Goal: Task Accomplishment & Management: Use online tool/utility

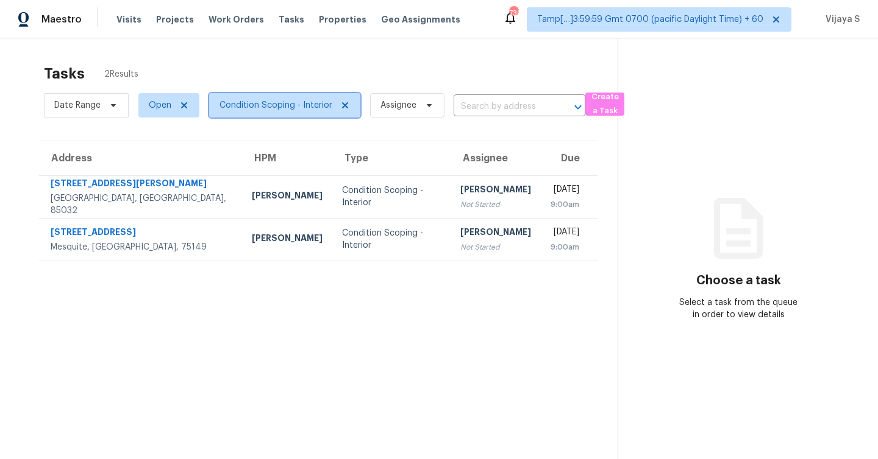
click at [274, 110] on span "Condition Scoping - Interior" at bounding box center [275, 105] width 113 height 12
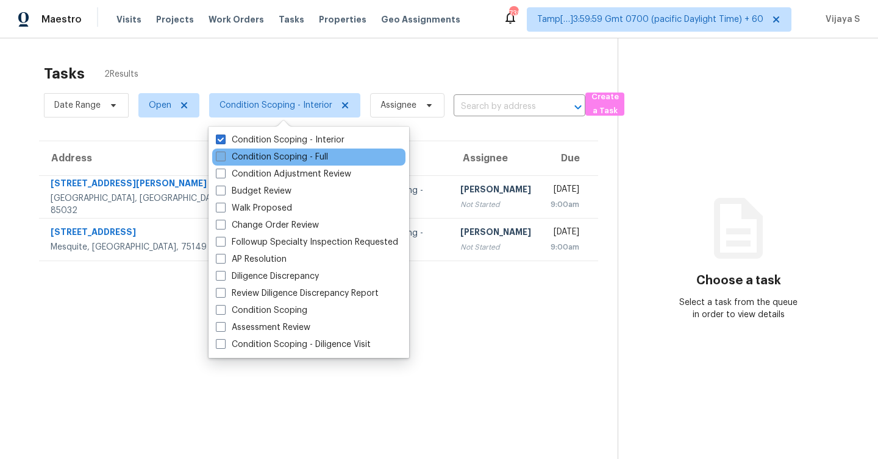
click at [218, 158] on span at bounding box center [221, 157] width 10 height 10
click at [218, 158] on input "Condition Scoping - Full" at bounding box center [220, 155] width 8 height 8
checkbox input "true"
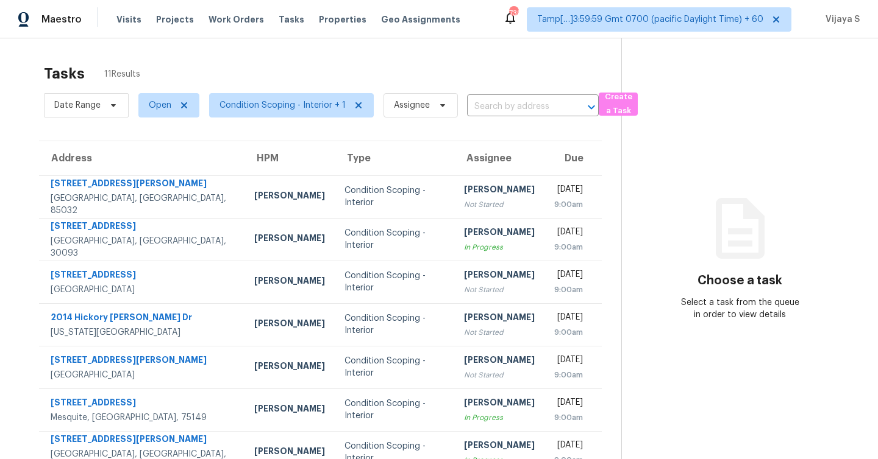
click at [326, 55] on div "Tasks 11 Results Date Range Open Condition Scoping - Interior + 1 Assignee ​ Cr…" at bounding box center [439, 336] width 878 height 597
click at [291, 102] on span "Condition Scoping - Interior + 1" at bounding box center [282, 105] width 126 height 12
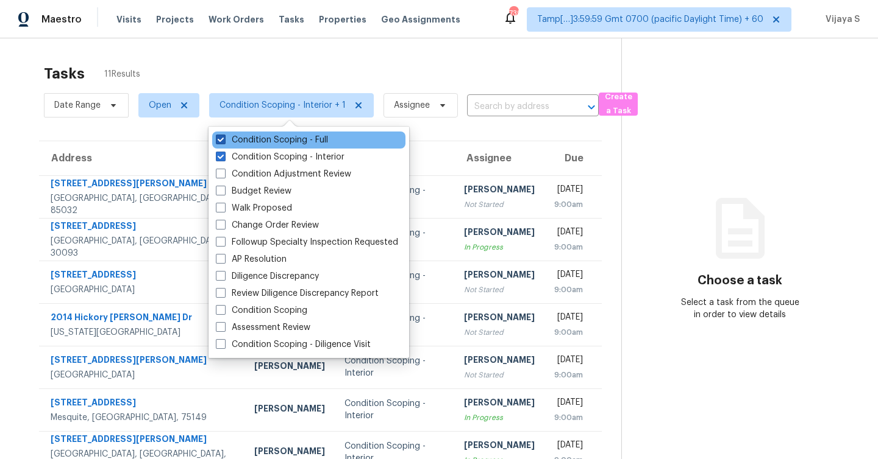
click at [221, 144] on span at bounding box center [221, 140] width 10 height 10
click at [221, 142] on input "Condition Scoping - Full" at bounding box center [220, 138] width 8 height 8
checkbox input "false"
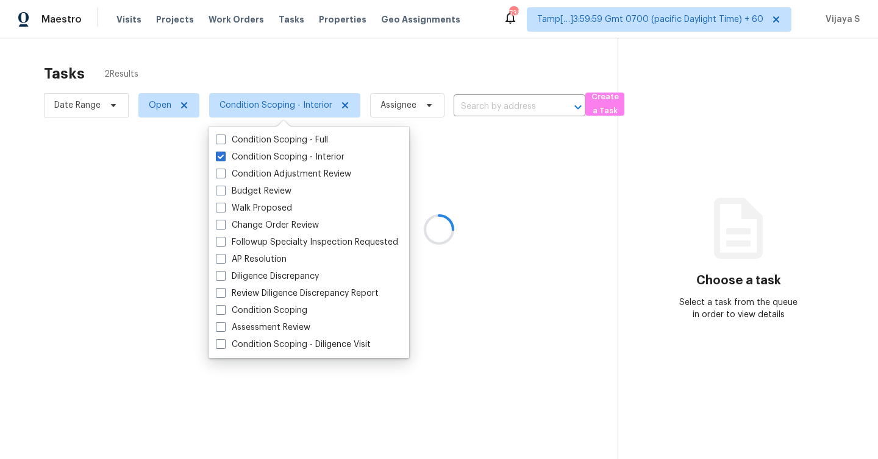
click at [312, 64] on div at bounding box center [439, 229] width 878 height 459
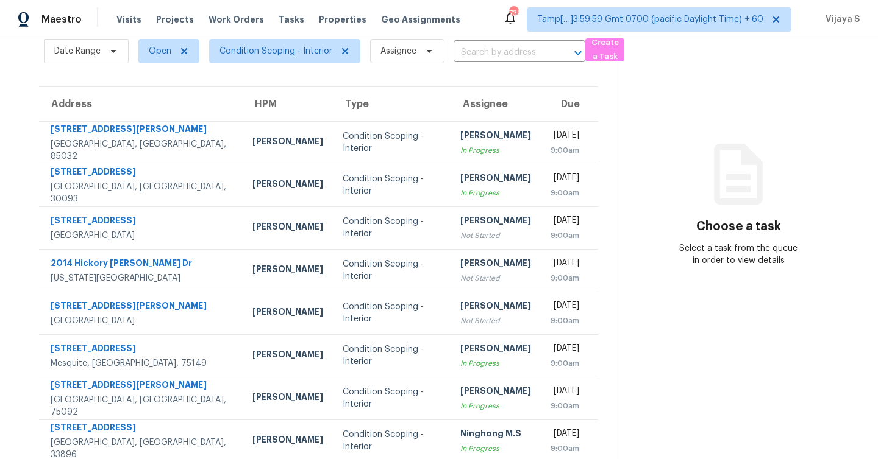
scroll to position [67, 0]
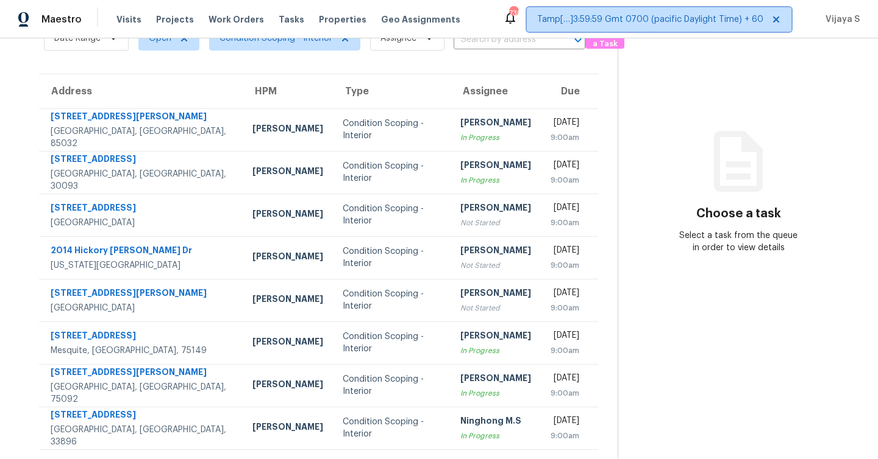
click at [778, 21] on icon at bounding box center [776, 20] width 10 height 10
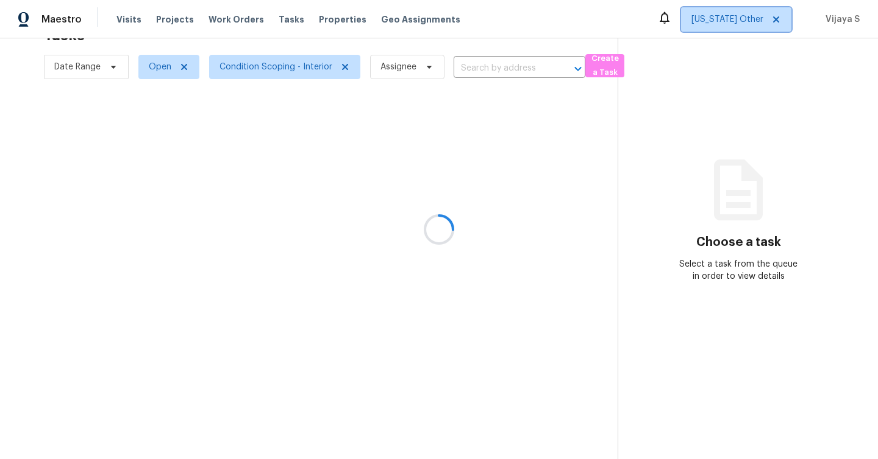
scroll to position [38, 0]
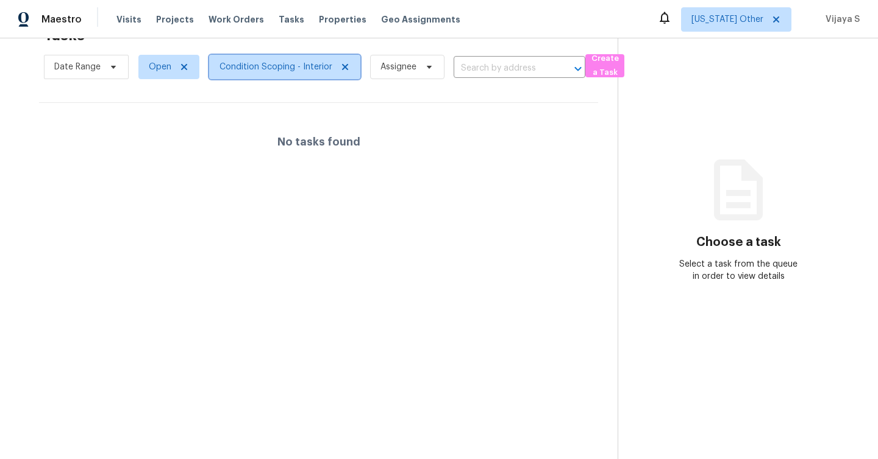
click at [311, 60] on span "Condition Scoping - Interior" at bounding box center [284, 67] width 151 height 24
click at [778, 18] on icon at bounding box center [776, 20] width 10 height 10
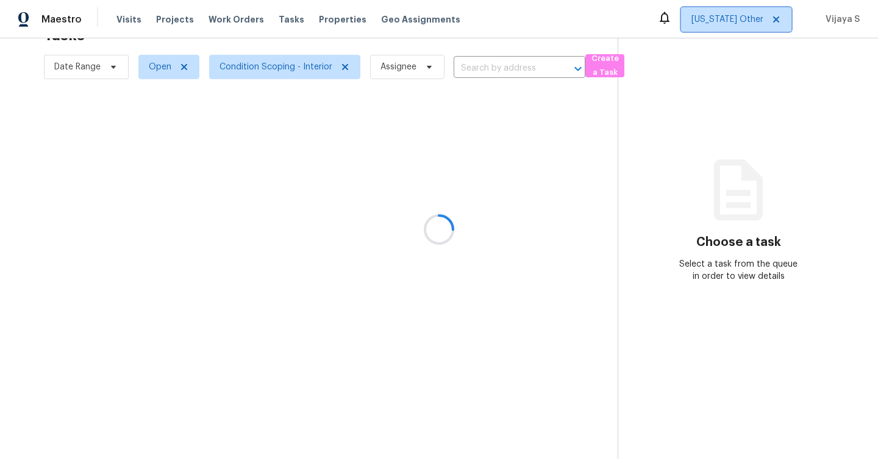
click at [778, 18] on icon at bounding box center [776, 20] width 10 height 10
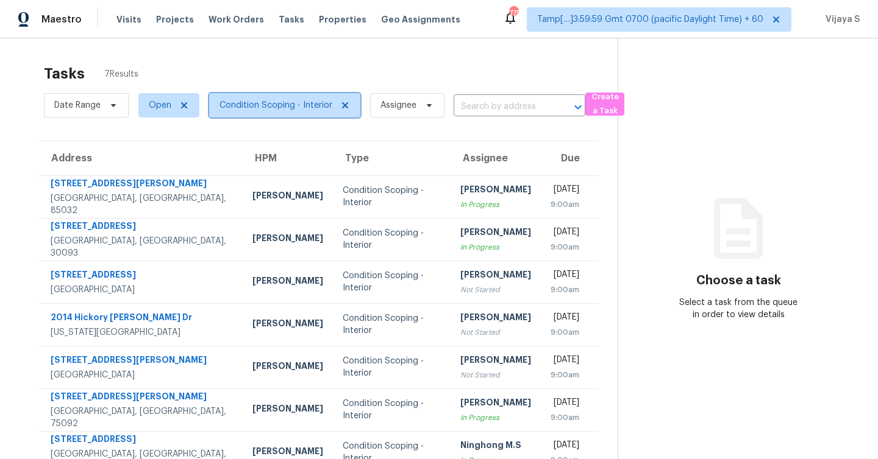
click at [300, 103] on span "Condition Scoping - Interior" at bounding box center [275, 105] width 113 height 12
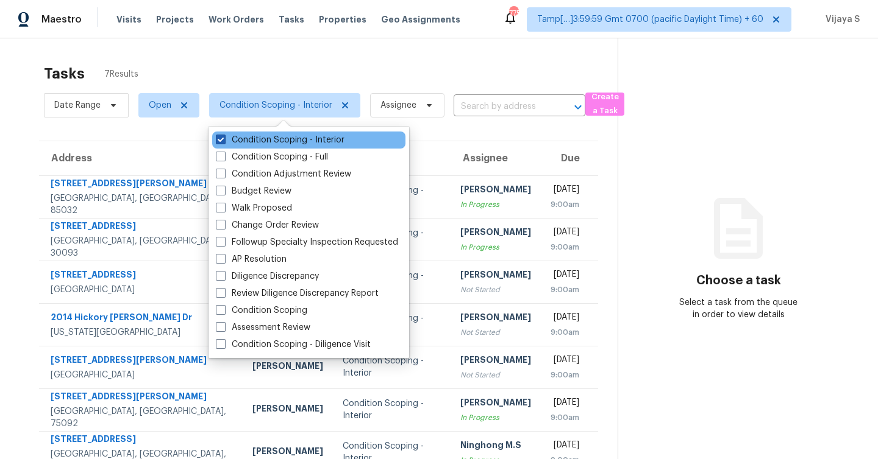
click at [222, 141] on span at bounding box center [221, 140] width 10 height 10
click at [222, 141] on input "Condition Scoping - Interior" at bounding box center [220, 138] width 8 height 8
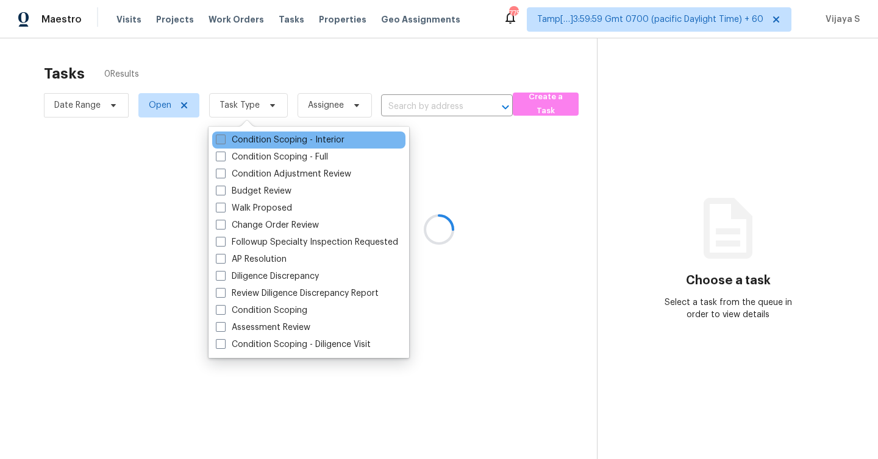
click at [222, 141] on span at bounding box center [221, 140] width 10 height 10
click at [222, 141] on input "Condition Scoping - Interior" at bounding box center [220, 138] width 8 height 8
checkbox input "true"
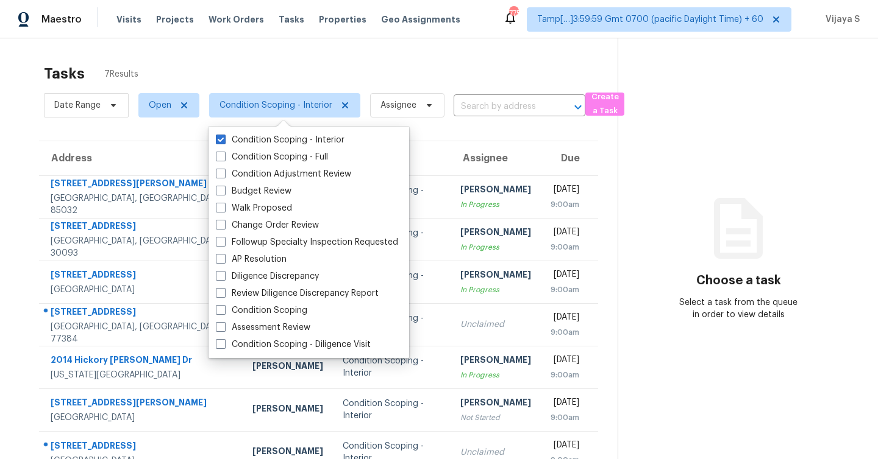
click at [239, 69] on div "Tasks 7 Results" at bounding box center [330, 74] width 573 height 32
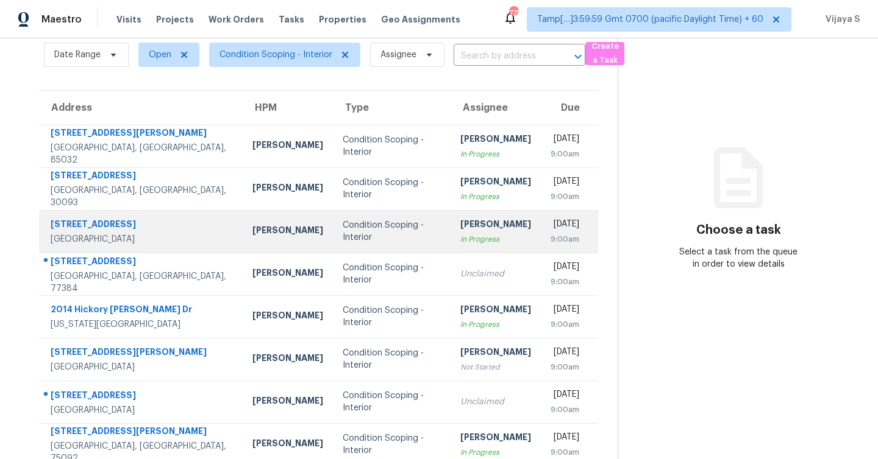
scroll to position [67, 0]
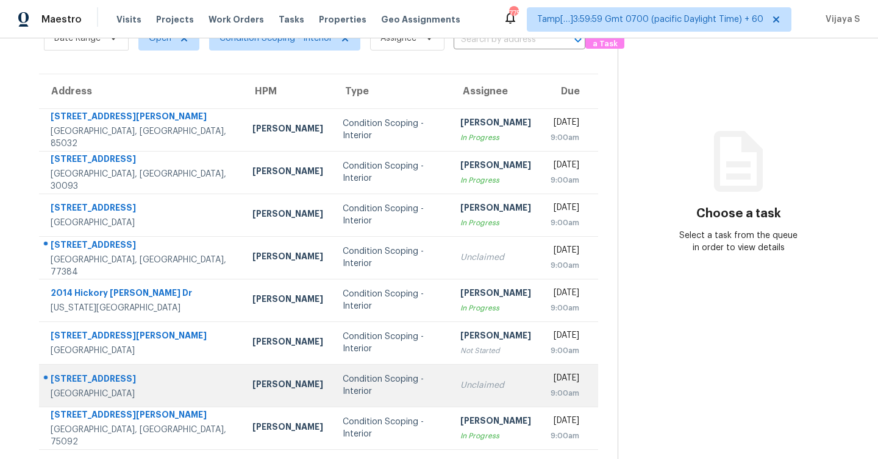
click at [359, 383] on td "Condition Scoping - Interior" at bounding box center [392, 385] width 118 height 43
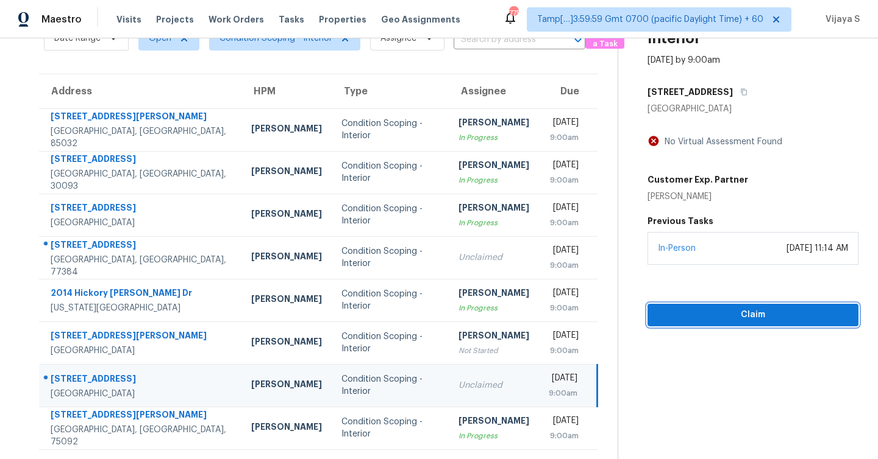
click at [725, 311] on span "Claim" at bounding box center [752, 315] width 191 height 15
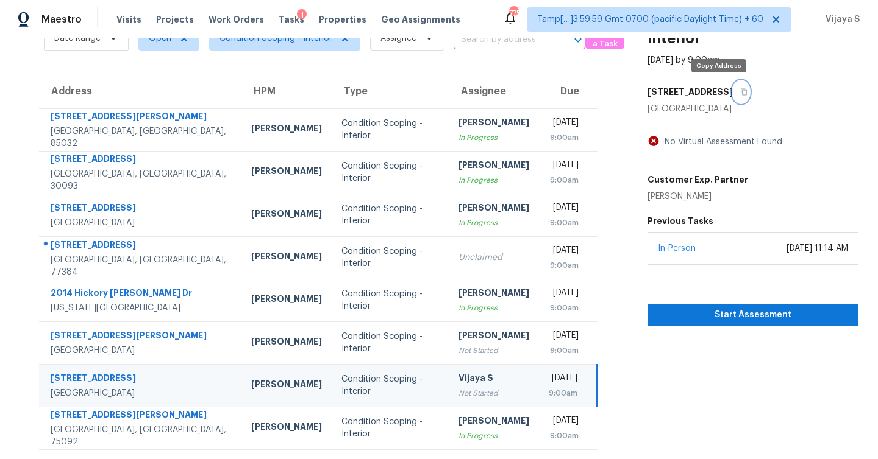
click at [740, 93] on icon "button" at bounding box center [743, 91] width 7 height 7
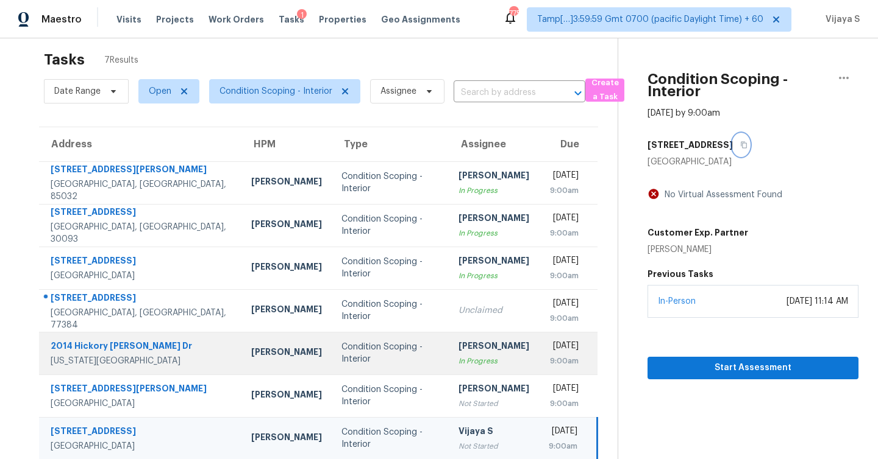
scroll to position [0, 0]
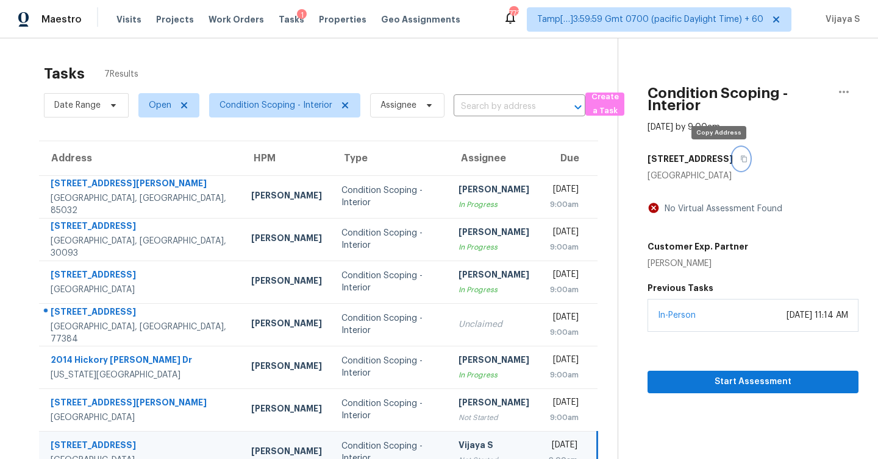
click at [740, 160] on icon "button" at bounding box center [743, 159] width 6 height 7
click at [512, 108] on input "text" at bounding box center [502, 107] width 98 height 19
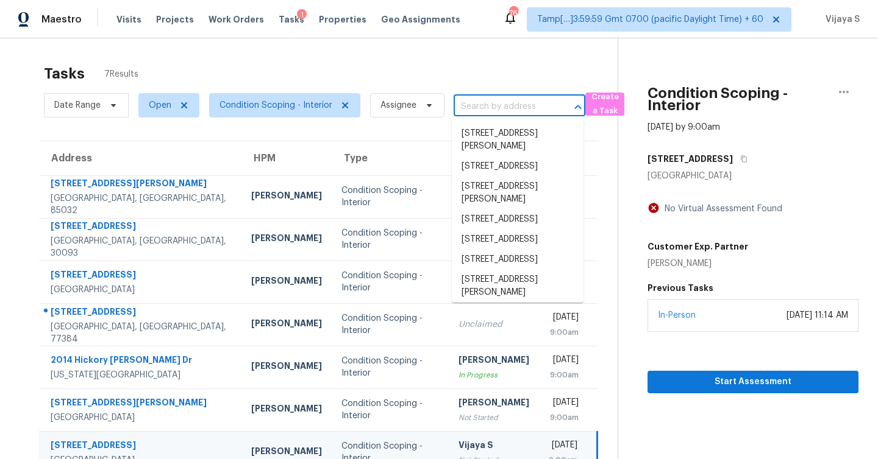
paste input "[STREET_ADDRESS]"
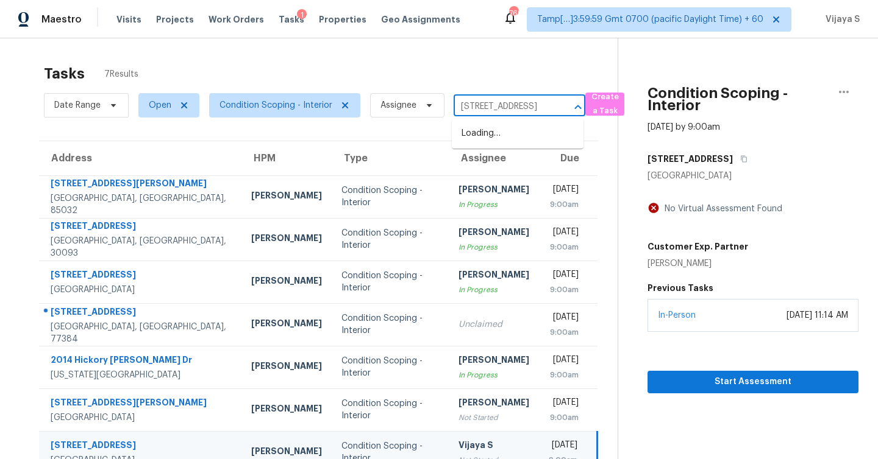
scroll to position [0, 67]
type input "[STREET_ADDRESS]"
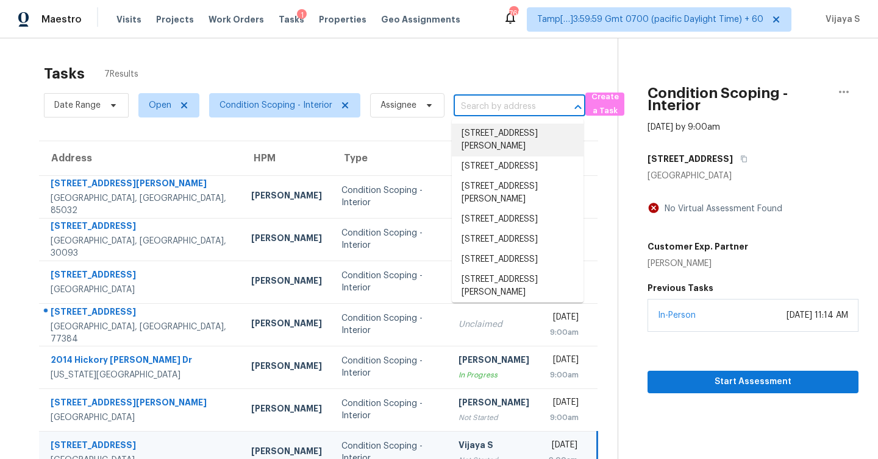
scroll to position [0, 0]
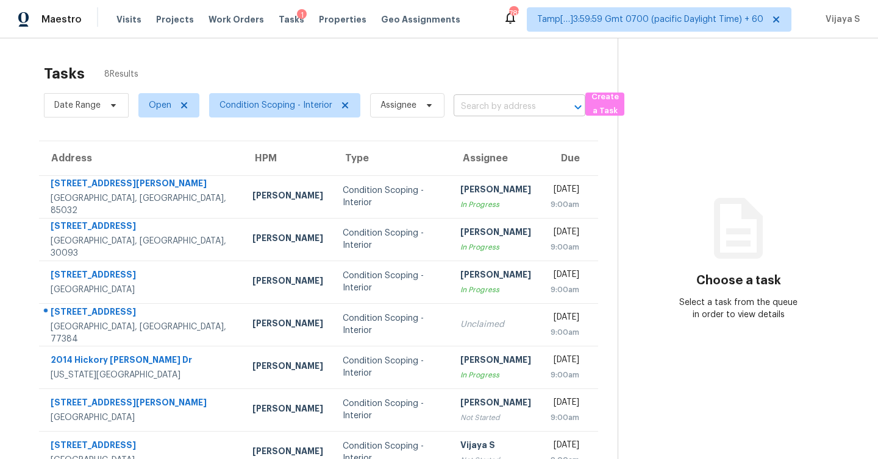
click at [477, 110] on input "text" at bounding box center [502, 107] width 98 height 19
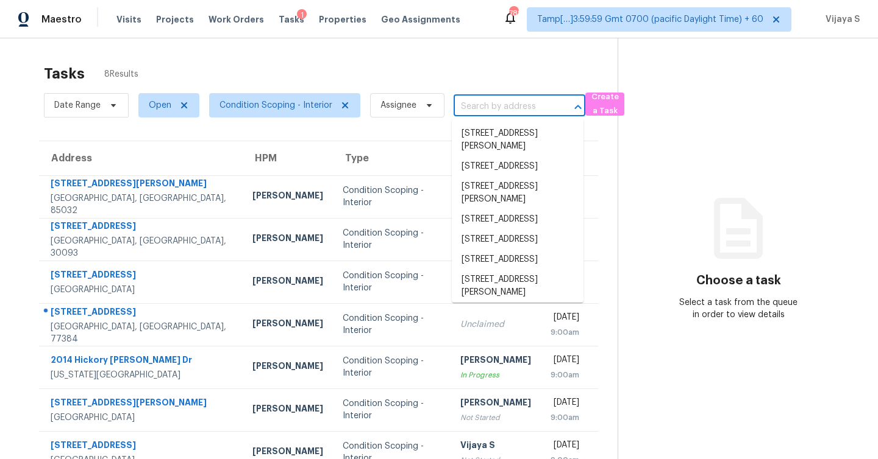
paste input "[STREET_ADDRESS]"
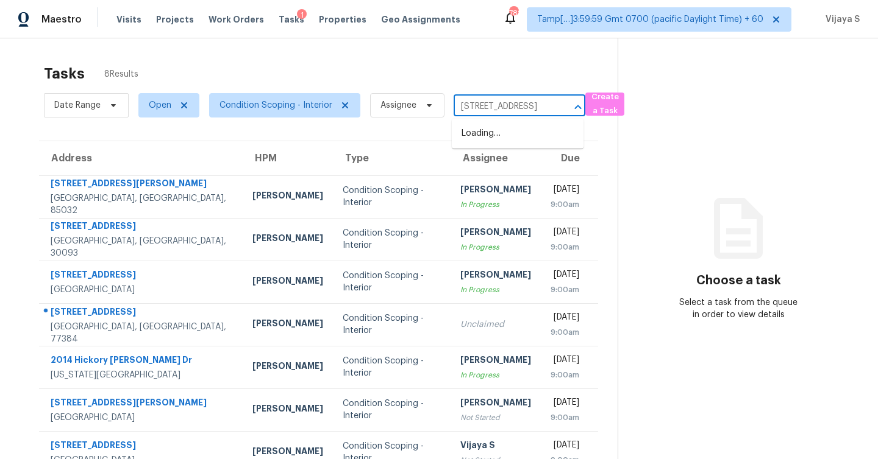
scroll to position [0, 67]
type input "[STREET_ADDRESS]"
click at [503, 143] on li "[STREET_ADDRESS]" at bounding box center [518, 134] width 132 height 20
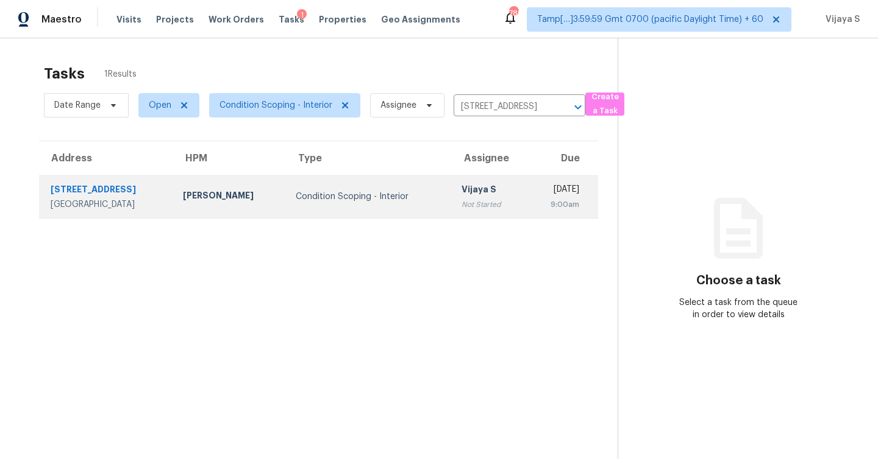
click at [321, 191] on div "Condition Scoping - Interior" at bounding box center [369, 197] width 146 height 12
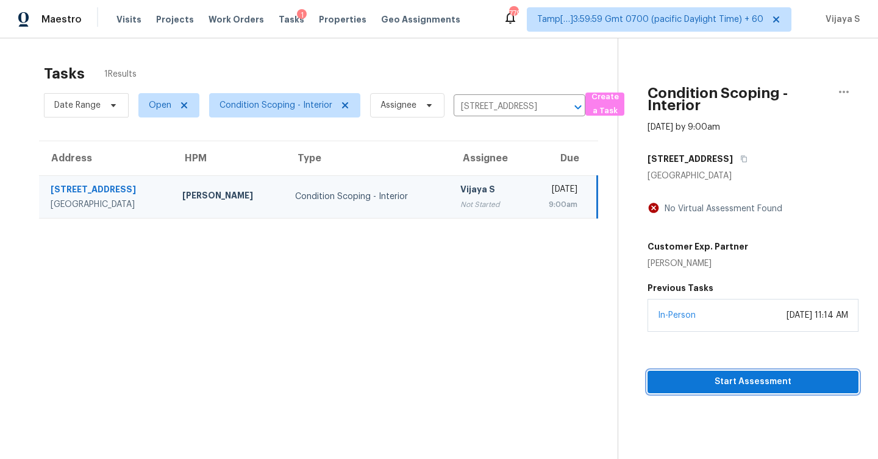
click at [715, 389] on button "Start Assessment" at bounding box center [752, 382] width 211 height 23
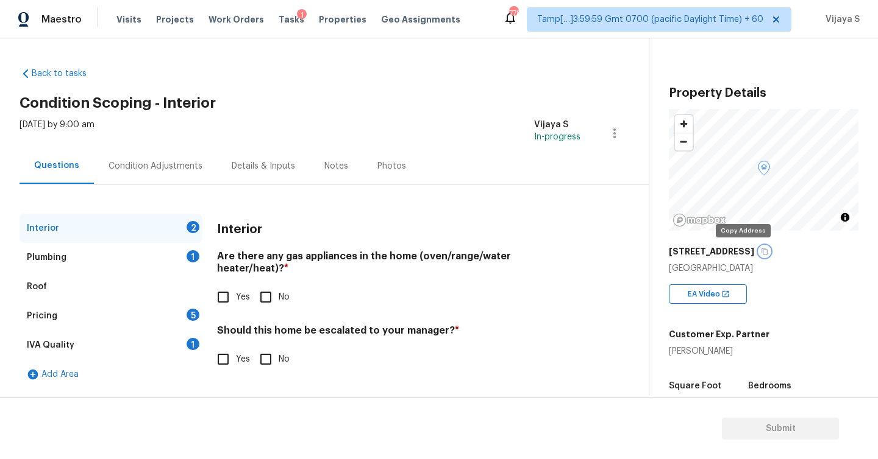
click at [761, 249] on icon "button" at bounding box center [764, 252] width 6 height 7
click at [623, 132] on button "button" at bounding box center [614, 133] width 29 height 29
click at [605, 168] on div "Questions Condition Adjustments Details & Inputs Notes Photos" at bounding box center [334, 166] width 629 height 37
click at [224, 285] on input "Yes" at bounding box center [223, 298] width 26 height 26
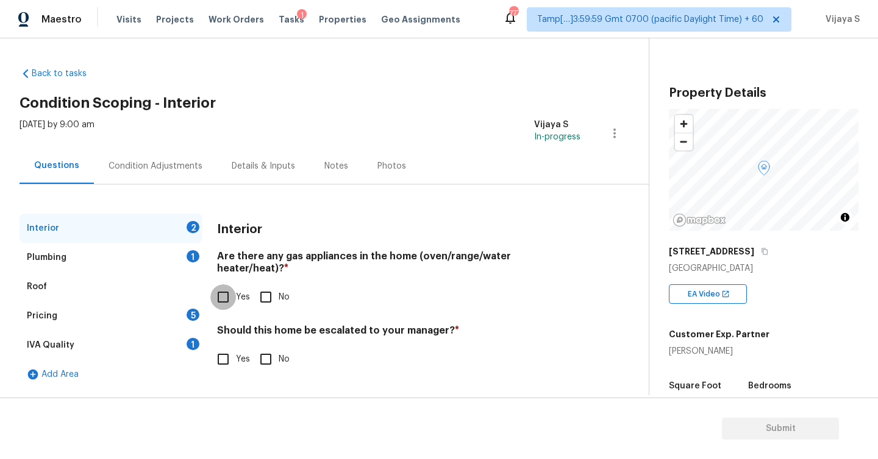
checkbox input "true"
click at [267, 350] on input "No" at bounding box center [266, 360] width 26 height 26
checkbox input "true"
click at [53, 249] on div "Plumbing 1" at bounding box center [111, 257] width 183 height 29
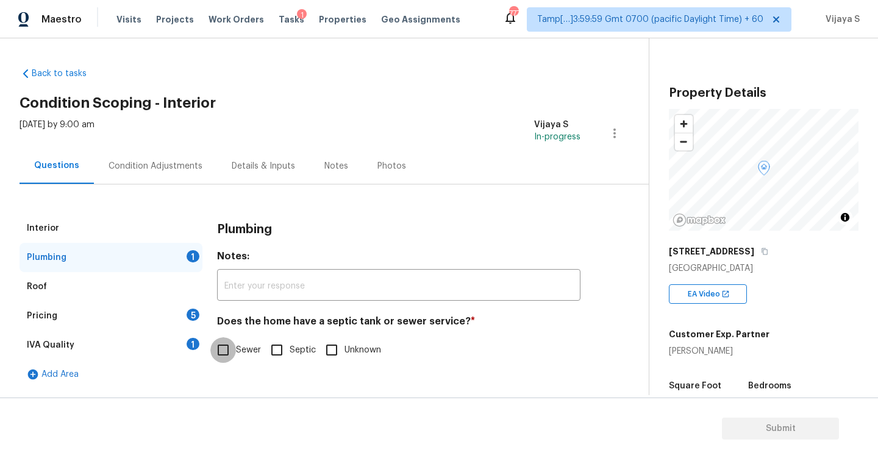
click at [222, 357] on input "Sewer" at bounding box center [223, 351] width 26 height 26
checkbox input "true"
click at [55, 284] on div "Roof" at bounding box center [111, 286] width 183 height 29
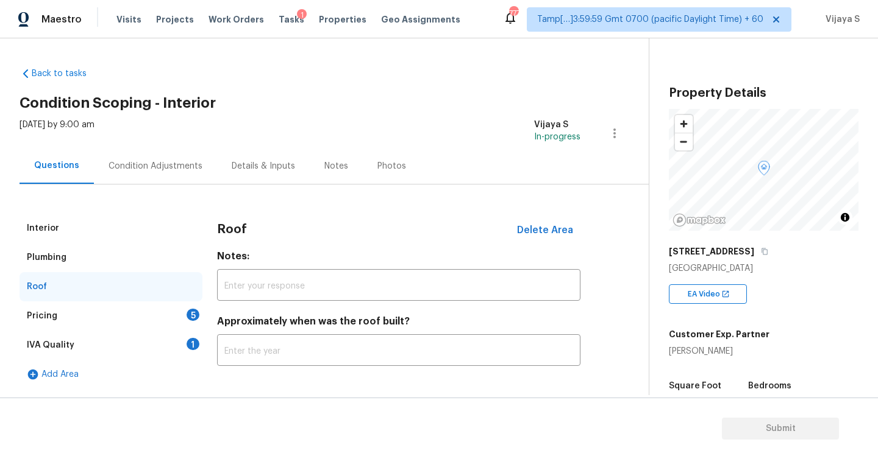
click at [57, 319] on div "Pricing 5" at bounding box center [111, 316] width 183 height 29
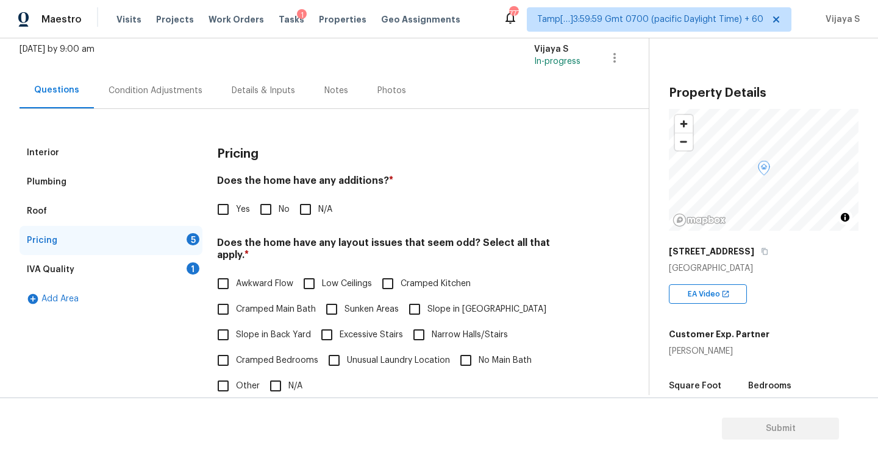
scroll to position [76, 0]
click at [264, 210] on input "No" at bounding box center [266, 209] width 26 height 26
checkbox input "true"
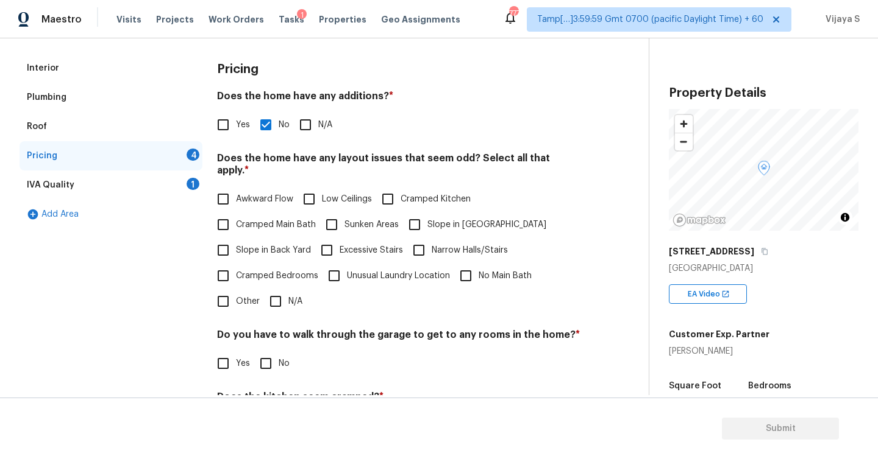
scroll to position [165, 0]
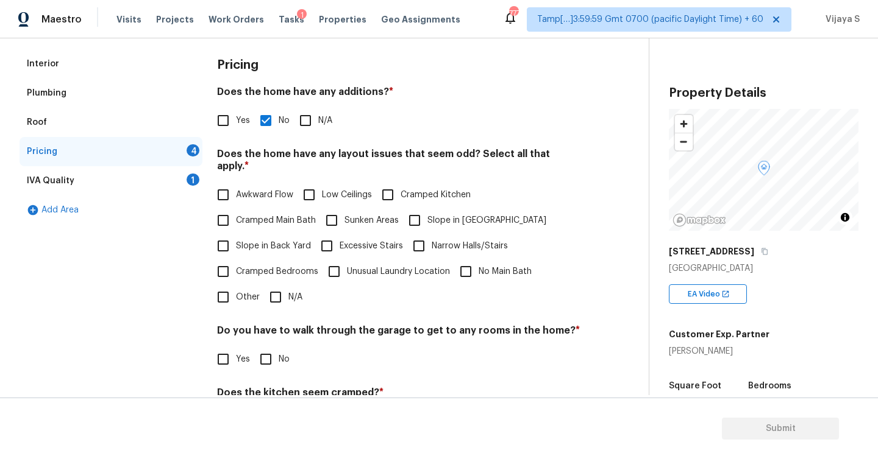
click at [274, 285] on input "N/A" at bounding box center [276, 298] width 26 height 26
checkbox input "true"
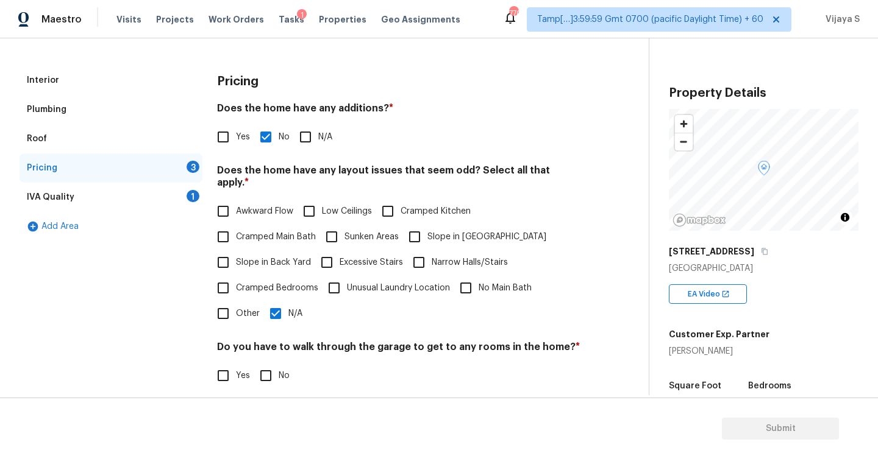
scroll to position [143, 0]
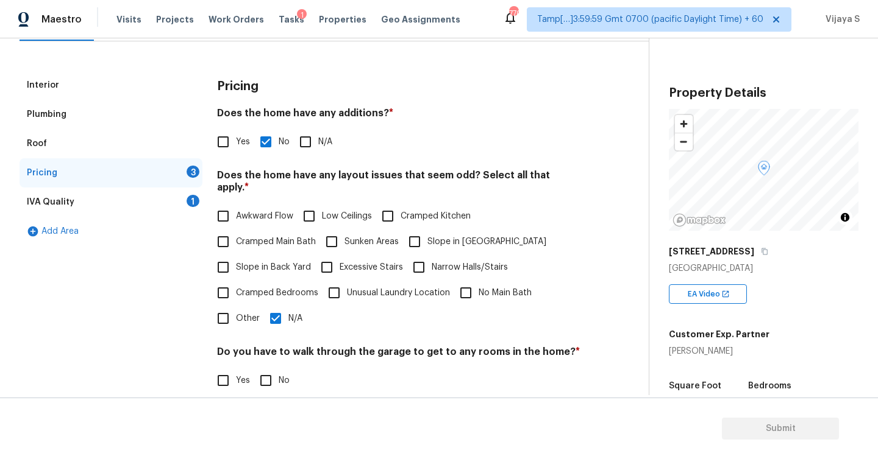
click at [62, 142] on div "Roof" at bounding box center [111, 143] width 183 height 29
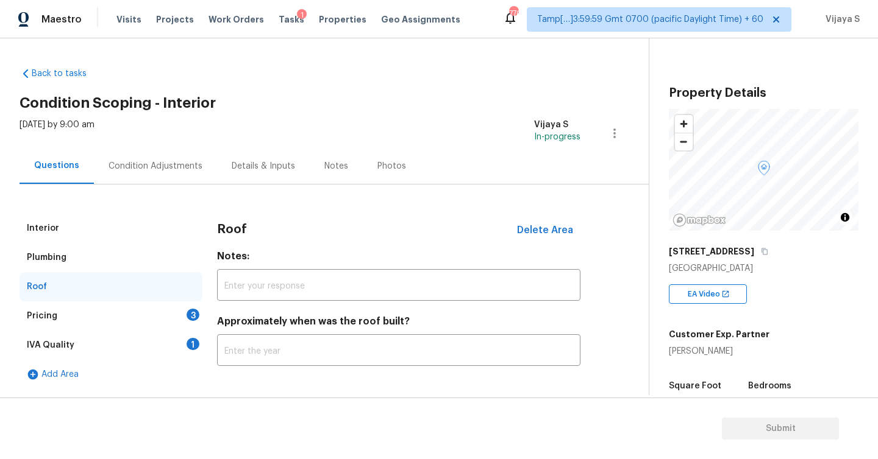
click at [52, 319] on div "Pricing" at bounding box center [42, 316] width 30 height 12
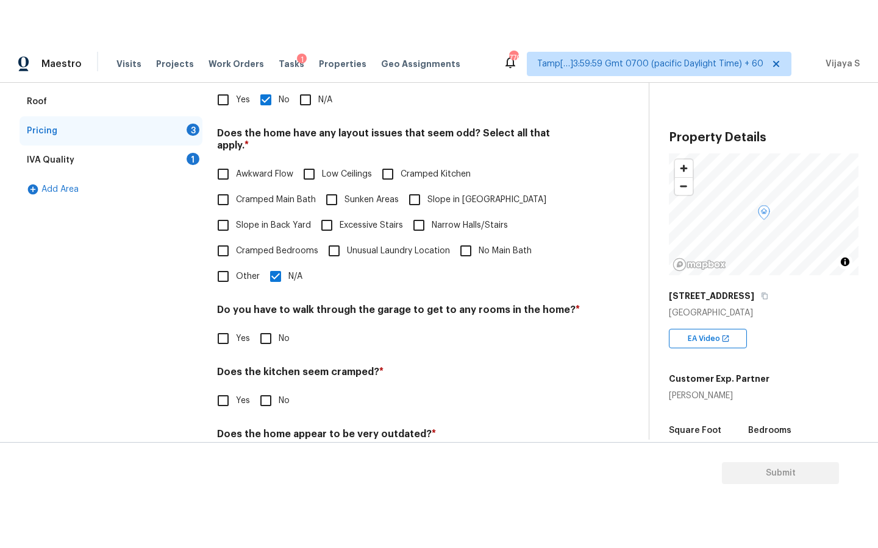
scroll to position [272, 0]
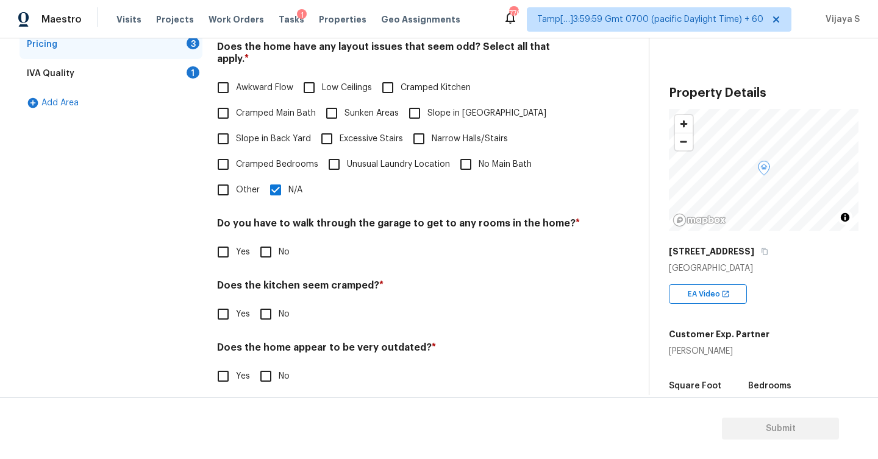
click at [239, 133] on span "Slope in Back Yard" at bounding box center [273, 139] width 75 height 13
click at [236, 127] on input "Slope in Back Yard" at bounding box center [223, 139] width 26 height 26
checkbox input "true"
click at [285, 194] on div "Pricing Does the home have any additions? * Yes No N/A Does the home have any l…" at bounding box center [398, 173] width 363 height 463
click at [278, 180] on input "N/A" at bounding box center [276, 190] width 26 height 26
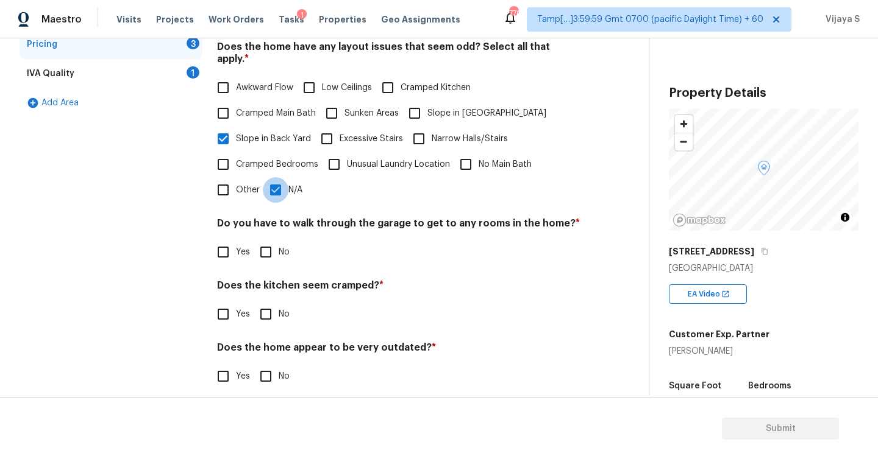
checkbox input "false"
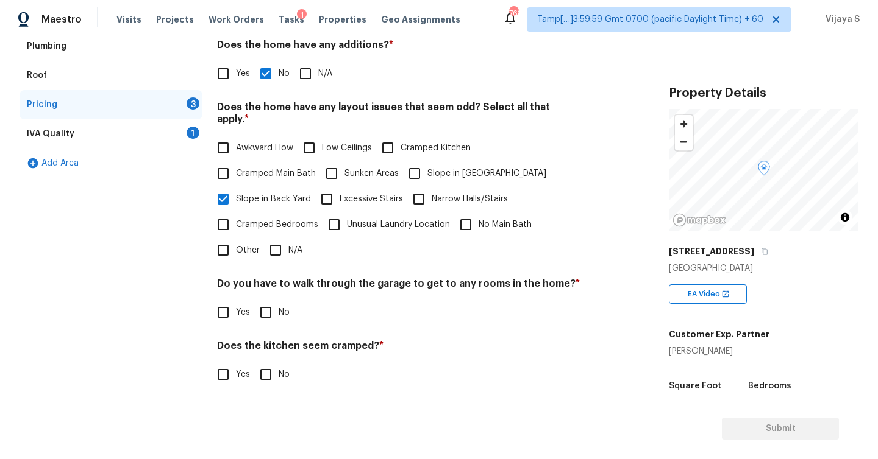
scroll to position [200, 0]
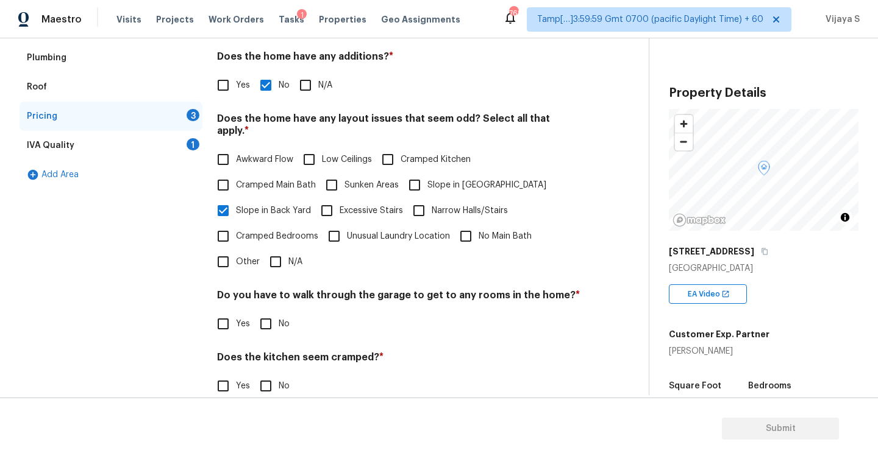
click at [414, 174] on input "Slope in Front Yard" at bounding box center [415, 185] width 26 height 26
checkbox input "true"
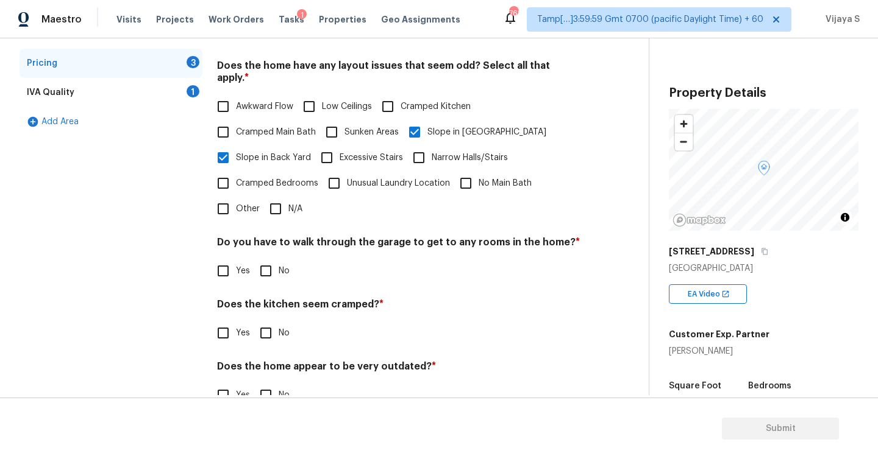
scroll to position [272, 0]
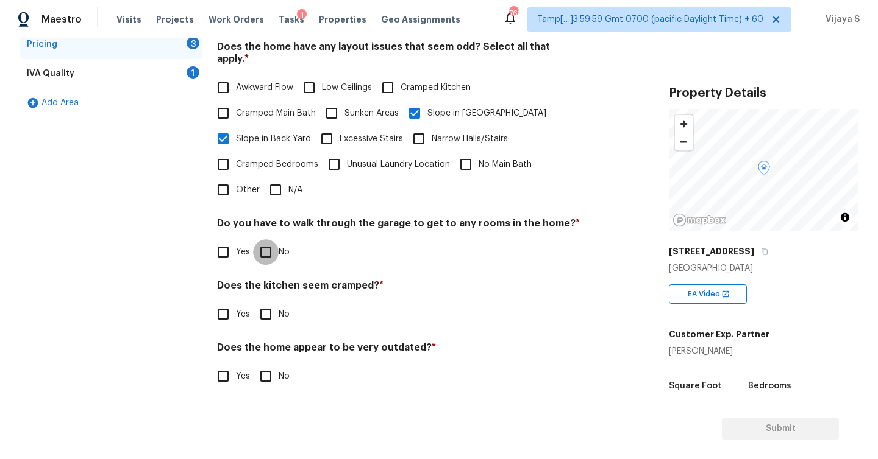
click at [262, 241] on input "No" at bounding box center [266, 252] width 26 height 26
checkbox input "true"
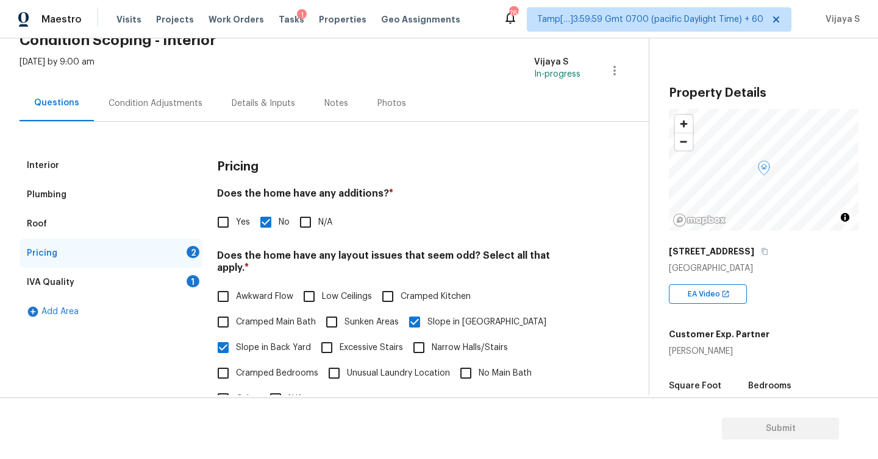
scroll to position [19, 0]
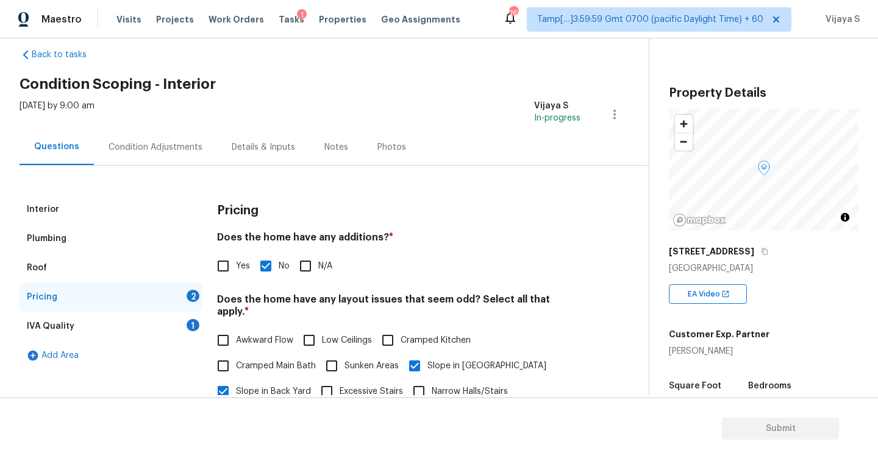
click at [96, 329] on div "IVA Quality 1" at bounding box center [111, 326] width 183 height 29
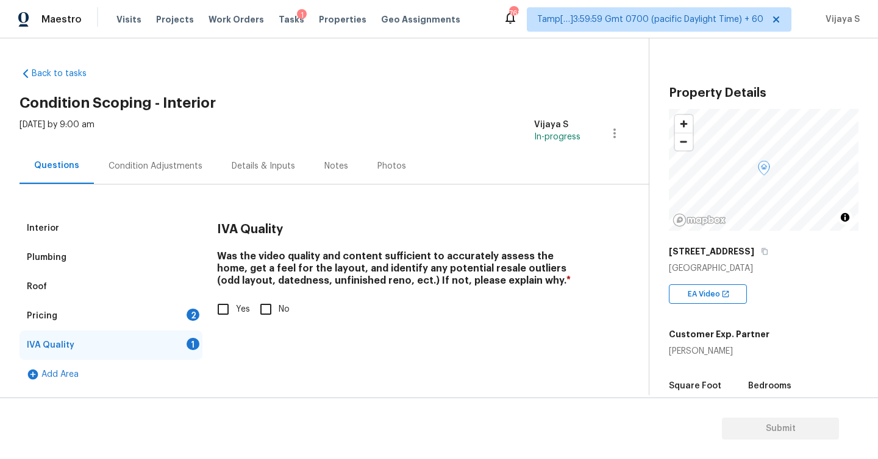
click at [183, 159] on div "Condition Adjustments" at bounding box center [155, 166] width 123 height 36
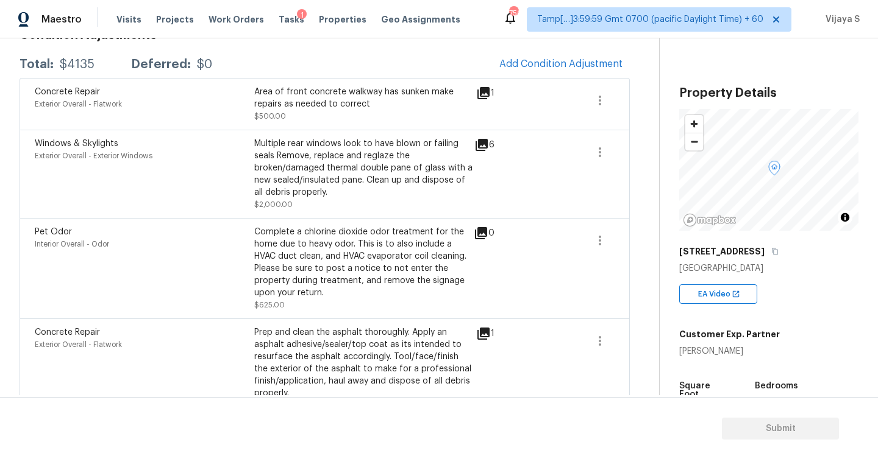
scroll to position [190, 0]
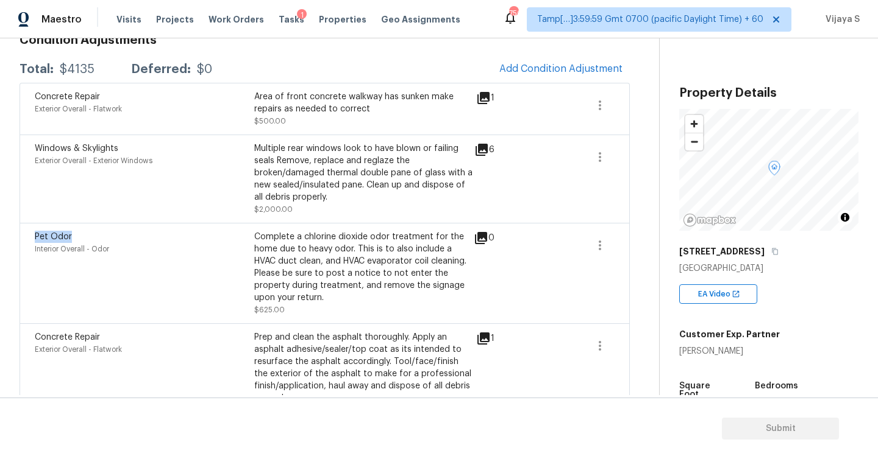
drag, startPoint x: 29, startPoint y: 235, endPoint x: 137, endPoint y: 235, distance: 108.5
click at [137, 235] on div "Pet Odor Interior Overall - Odor Complete a chlorine dioxide odor treatment for…" at bounding box center [325, 273] width 610 height 101
click at [137, 235] on div "Pet Odor" at bounding box center [144, 237] width 219 height 12
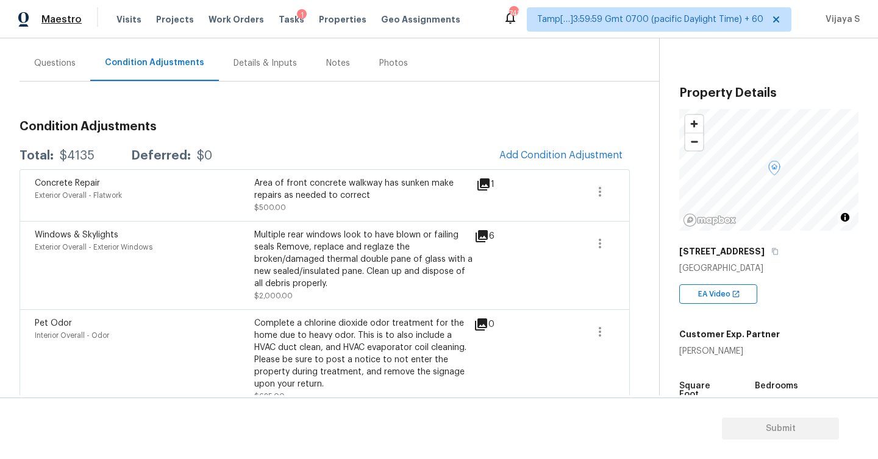
scroll to position [106, 0]
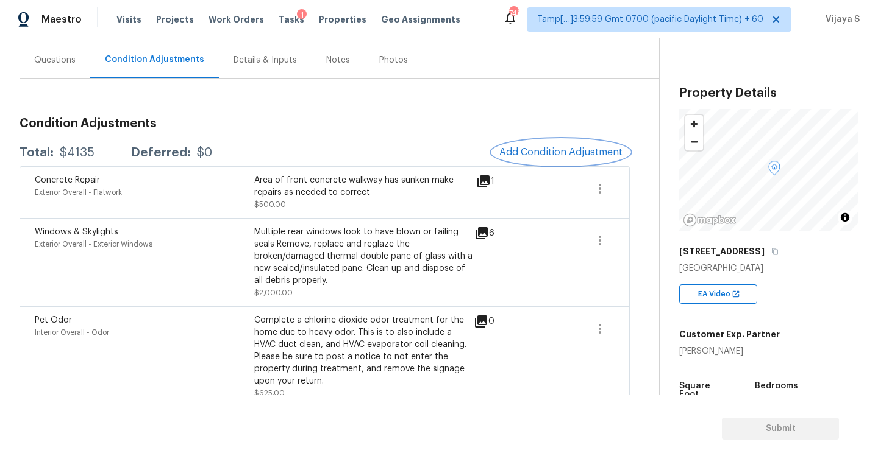
click at [572, 153] on span "Add Condition Adjustment" at bounding box center [560, 152] width 123 height 11
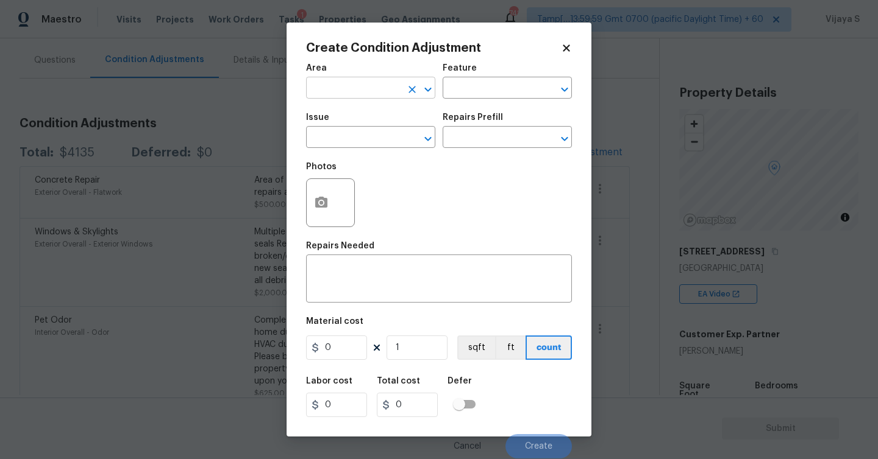
click at [373, 85] on input "text" at bounding box center [353, 89] width 95 height 19
click at [355, 137] on li "Interior Overall" at bounding box center [370, 137] width 129 height 20
type input "Interior Overall"
click at [487, 89] on input "text" at bounding box center [489, 89] width 95 height 19
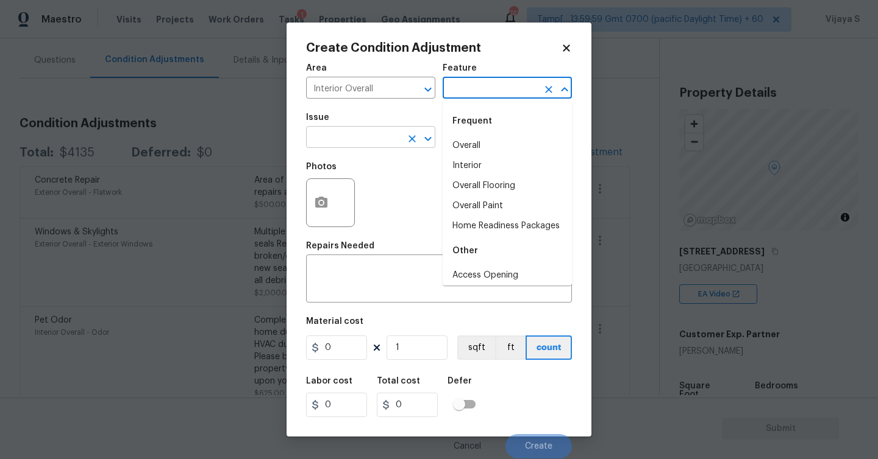
click at [342, 142] on input "text" at bounding box center [353, 138] width 95 height 19
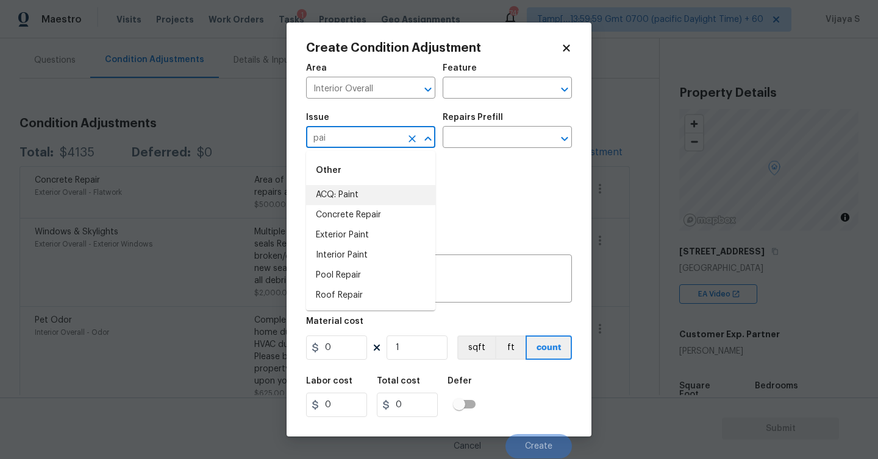
click at [326, 202] on li "ACQ: Paint" at bounding box center [370, 195] width 129 height 20
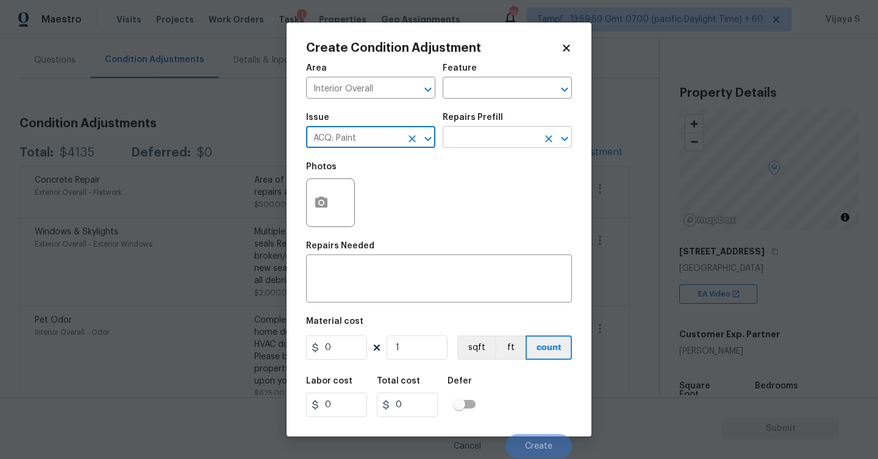
type input "ACQ: Paint"
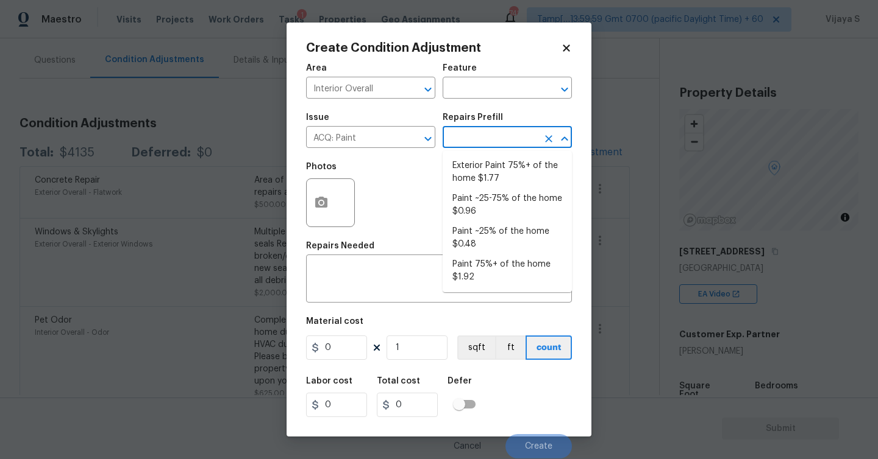
click at [501, 141] on input "text" at bounding box center [489, 138] width 95 height 19
type input "m"
click at [498, 208] on li "Paint ~25-75% of the home $0.96" at bounding box center [506, 205] width 129 height 33
type input "Acquisition"
type textarea "Acquisition Scope: ~25 - 75% of the home needs interior paint"
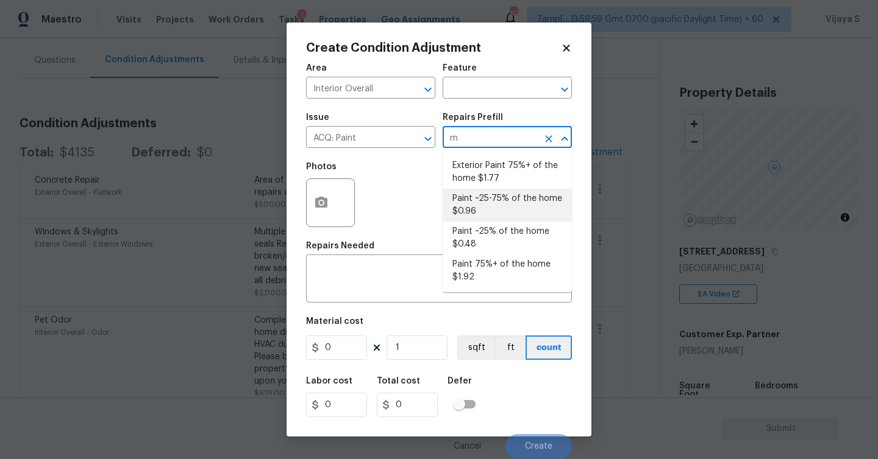
type input "0.96"
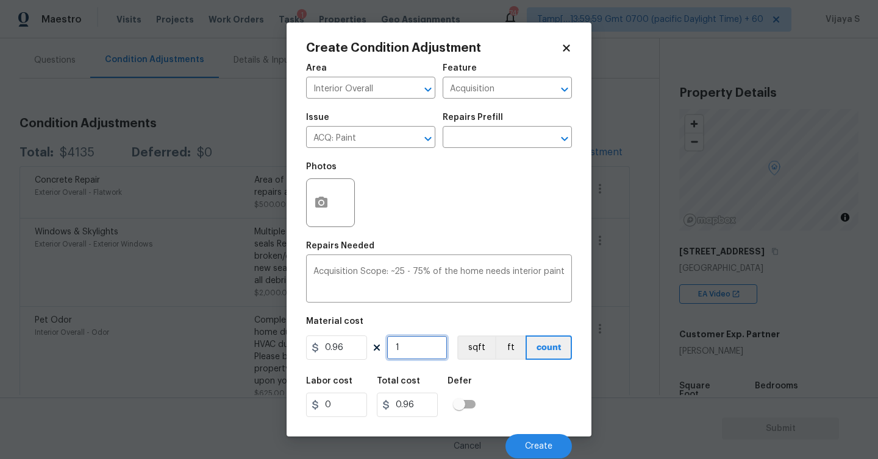
click at [407, 348] on input "1" at bounding box center [416, 348] width 61 height 24
type input "0"
type input "3"
type input "2.88"
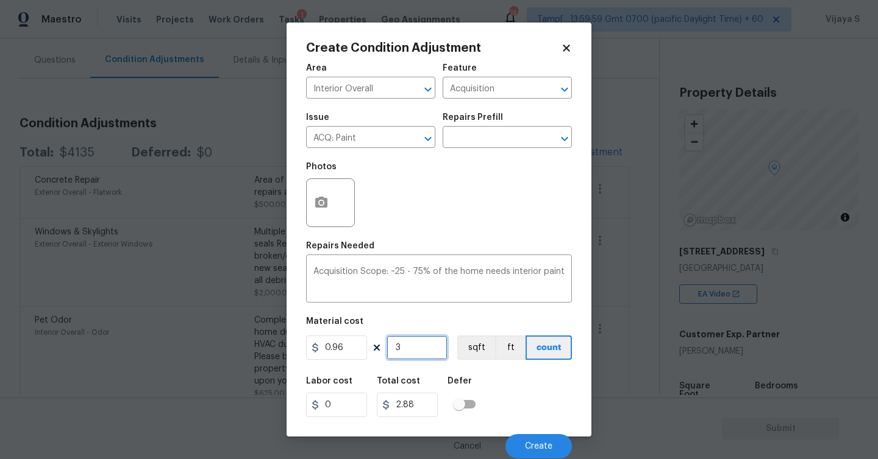
type input "37"
type input "35.52"
type input "370"
type input "355.2"
type input "3700"
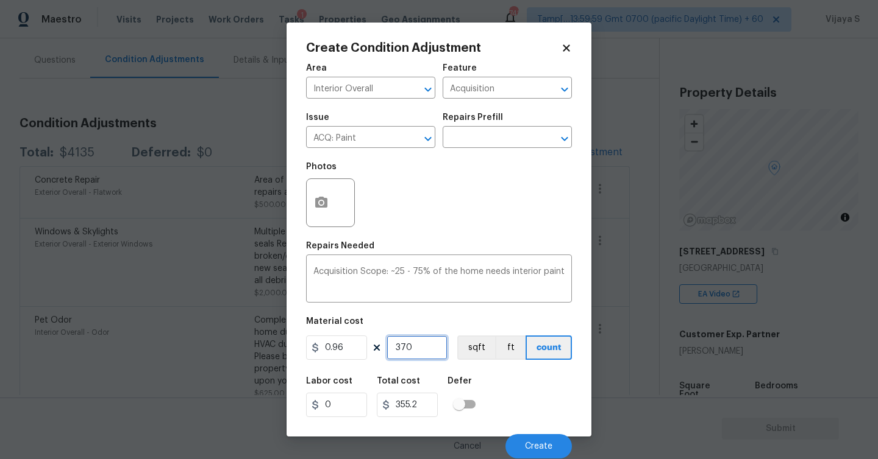
type input "3552"
type input "3700"
click at [329, 189] on button "button" at bounding box center [321, 203] width 29 height 48
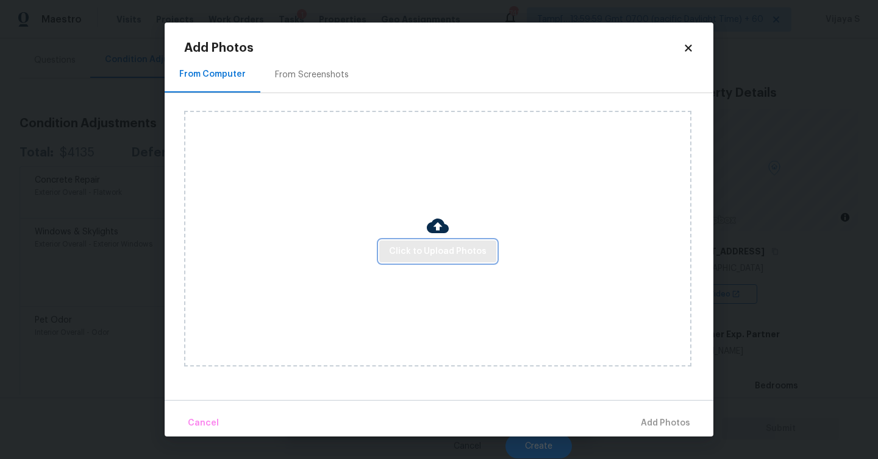
click at [427, 254] on span "Click to Upload Photos" at bounding box center [438, 251] width 98 height 15
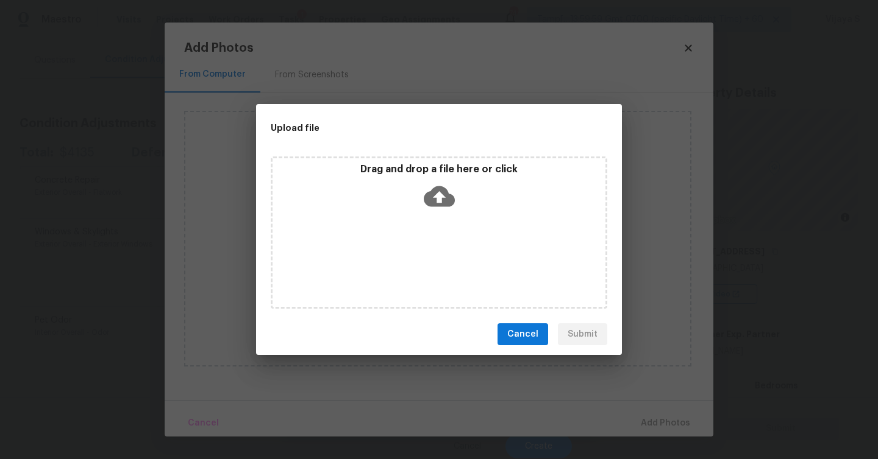
click at [436, 202] on icon at bounding box center [439, 196] width 31 height 21
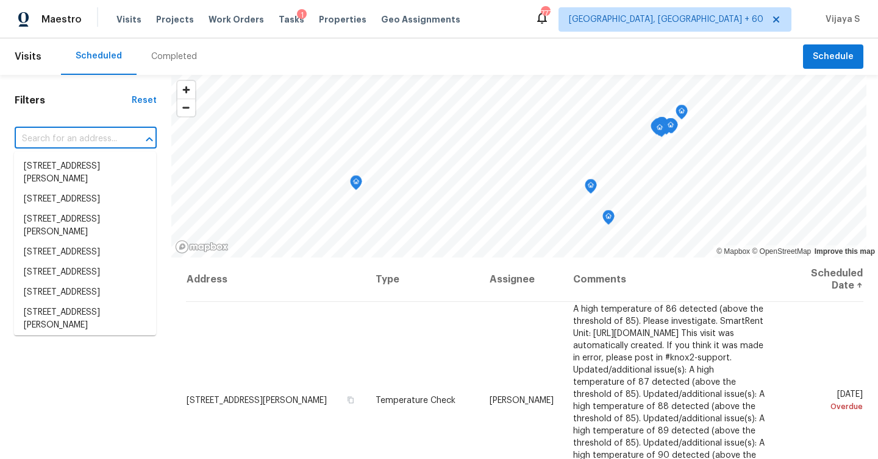
click at [82, 145] on input "text" at bounding box center [69, 139] width 108 height 19
paste input "[STREET_ADDRESS]"
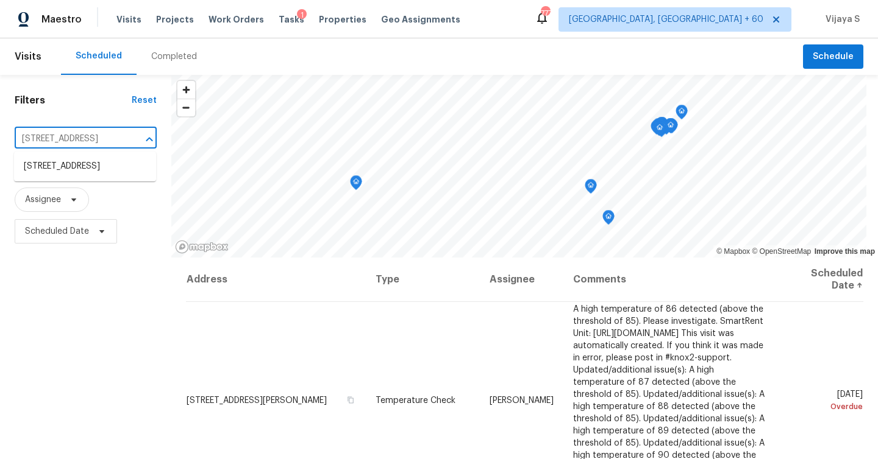
type input "[STREET_ADDRESS]"
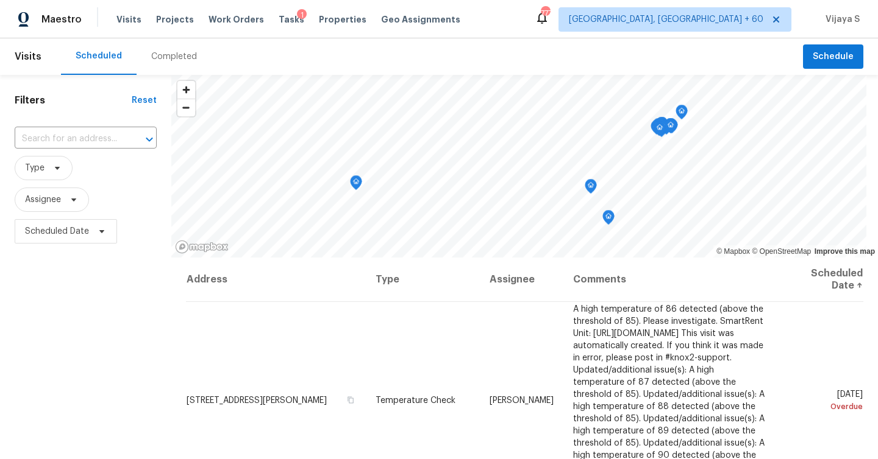
scroll to position [0, 0]
click at [178, 59] on div "Completed" at bounding box center [174, 57] width 46 height 12
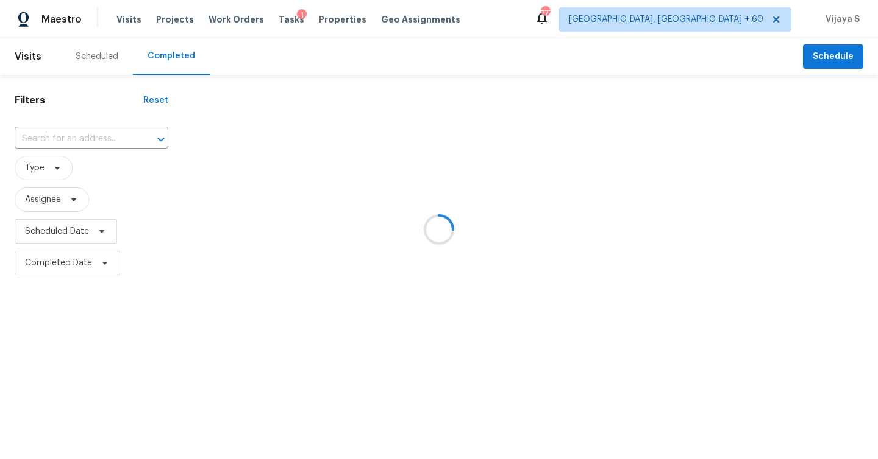
click at [115, 144] on div at bounding box center [439, 229] width 878 height 459
click at [122, 138] on div at bounding box center [439, 229] width 878 height 459
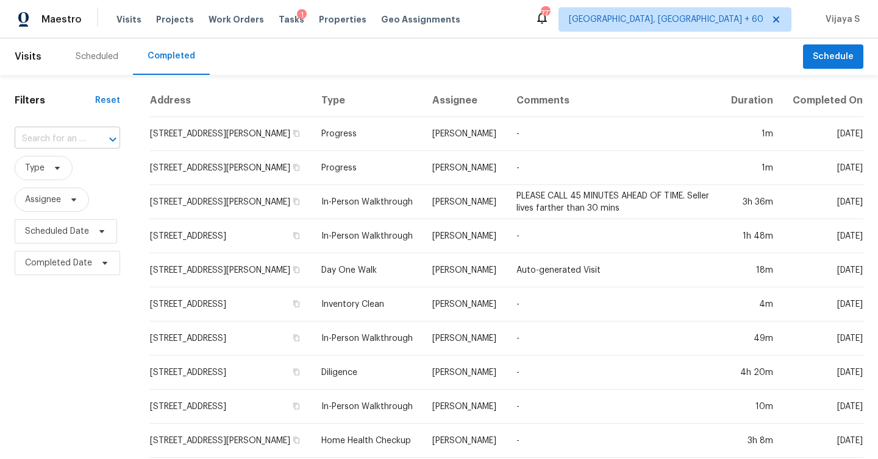
click at [98, 140] on div at bounding box center [104, 139] width 32 height 17
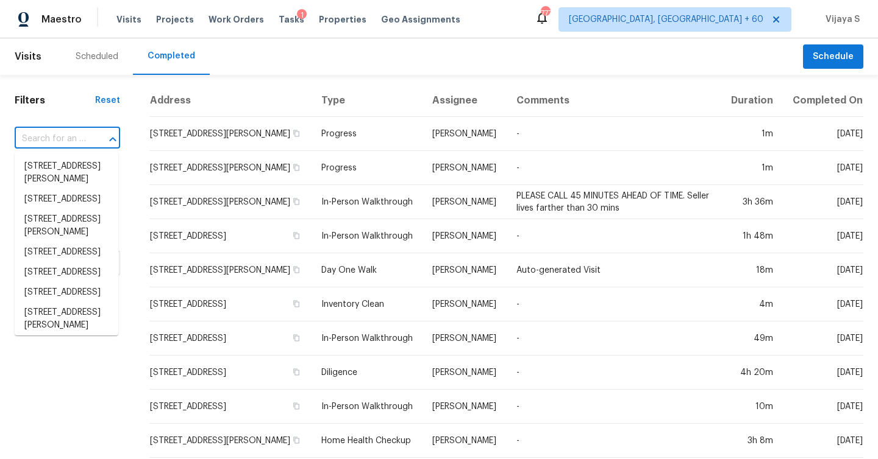
paste input "[STREET_ADDRESS]"
type input "[STREET_ADDRESS]"
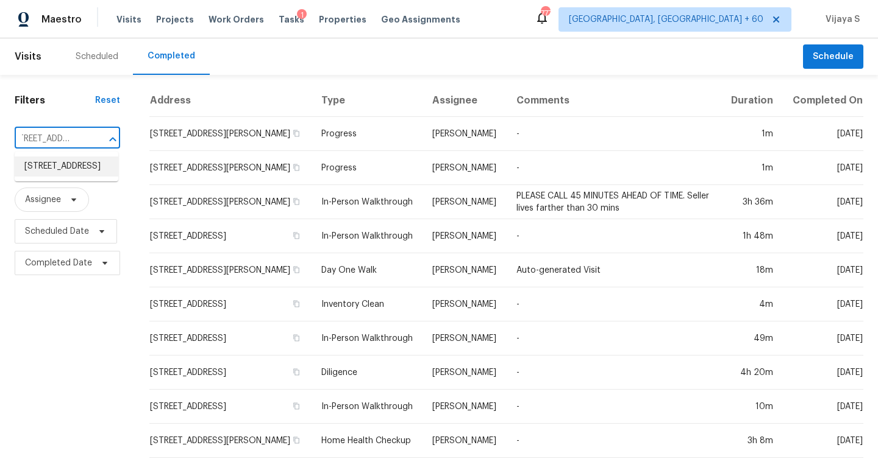
click at [68, 176] on li "[STREET_ADDRESS]" at bounding box center [67, 167] width 104 height 20
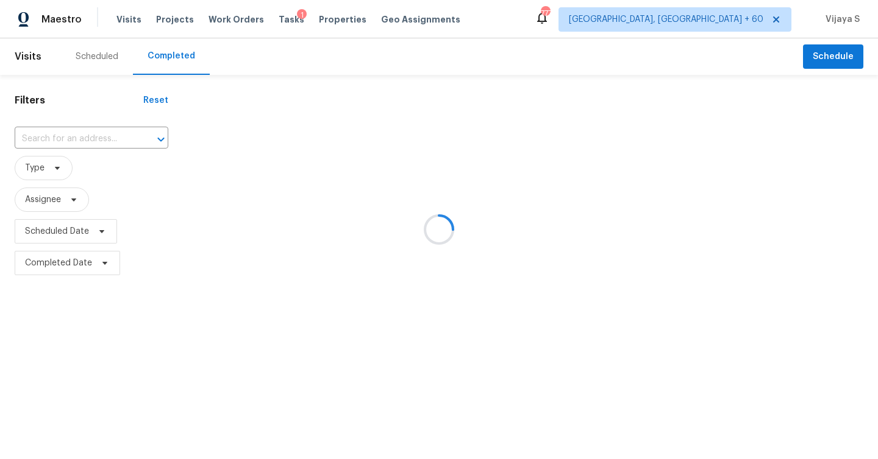
type input "[STREET_ADDRESS]"
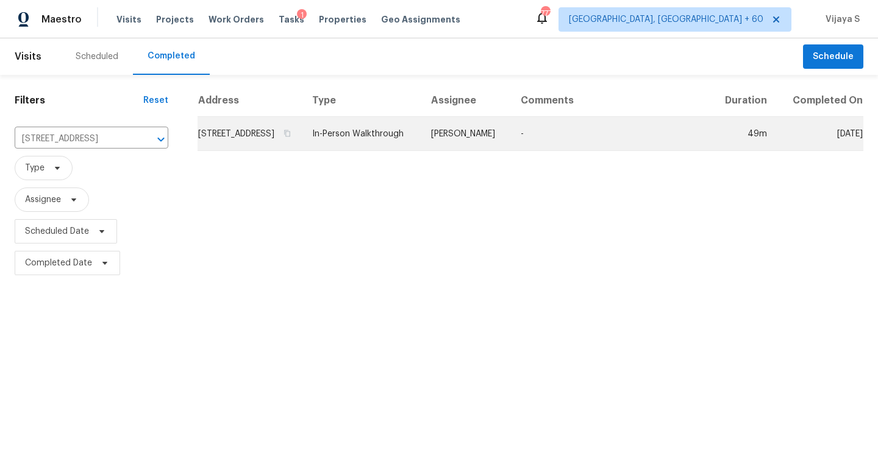
click at [421, 145] on td "In-Person Walkthrough" at bounding box center [361, 134] width 119 height 34
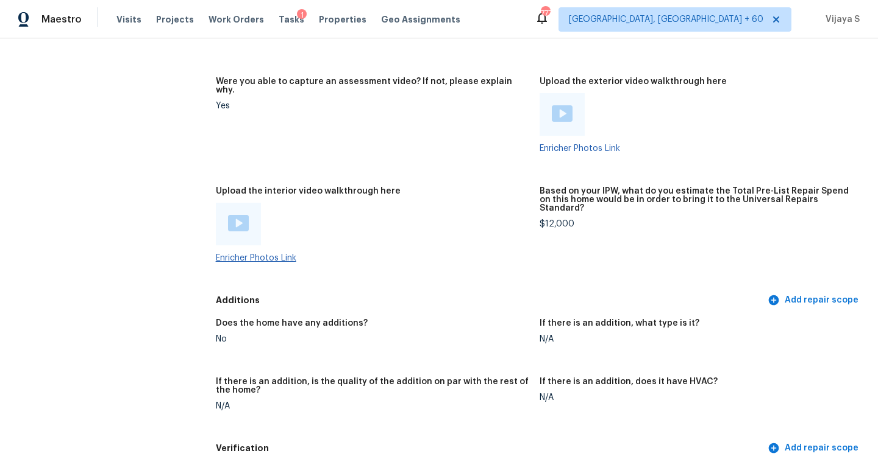
scroll to position [2878, 0]
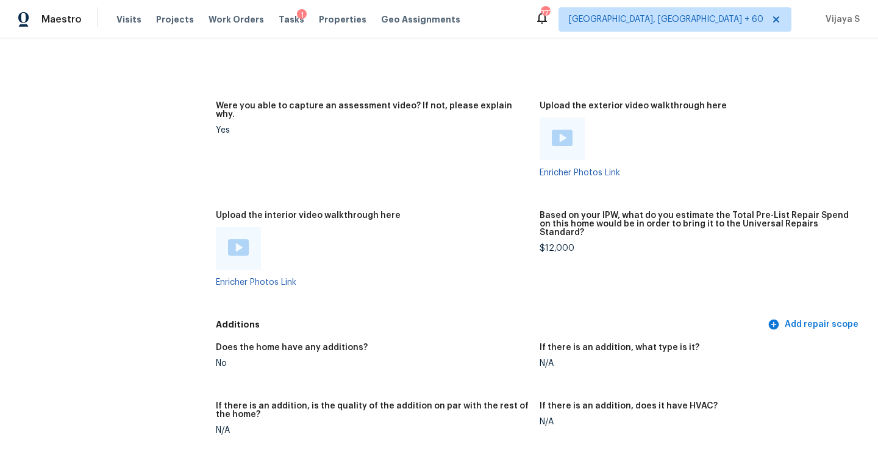
click at [241, 239] on img at bounding box center [238, 247] width 21 height 16
click at [558, 130] on img at bounding box center [562, 138] width 21 height 16
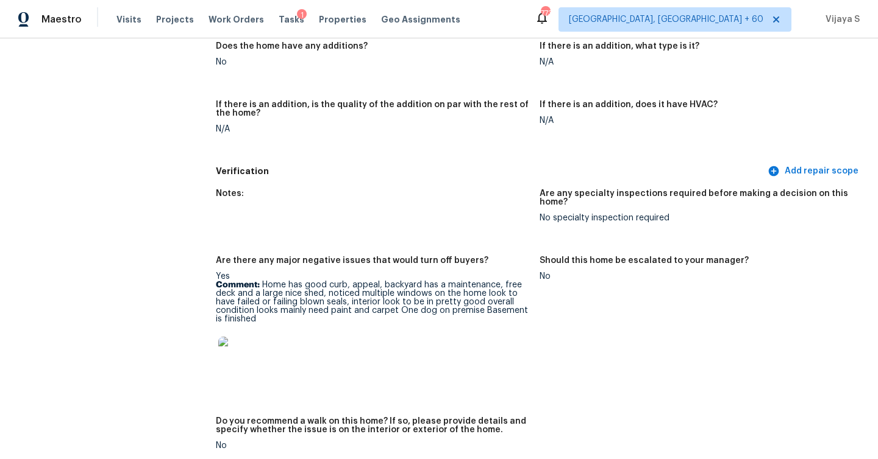
scroll to position [3181, 0]
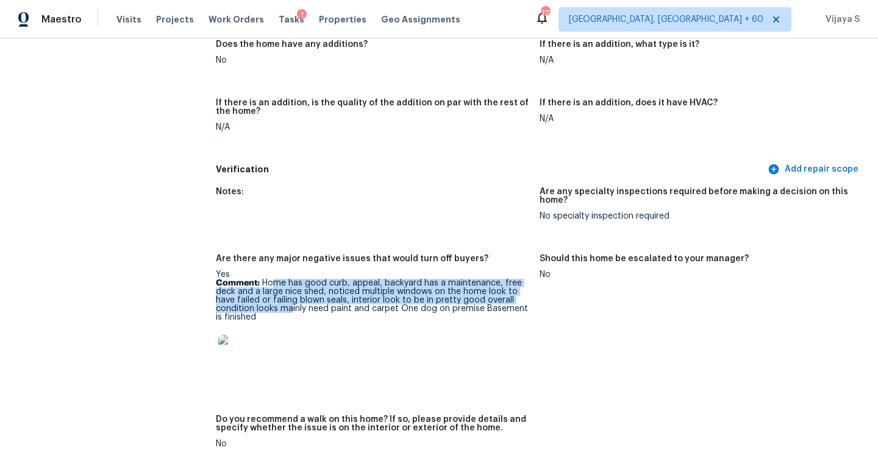
drag, startPoint x: 274, startPoint y: 277, endPoint x: 291, endPoint y: 305, distance: 32.8
click at [291, 305] on p "Comment: Home has good curb, appeal, backyard has a maintenance, free deck and …" at bounding box center [373, 300] width 314 height 43
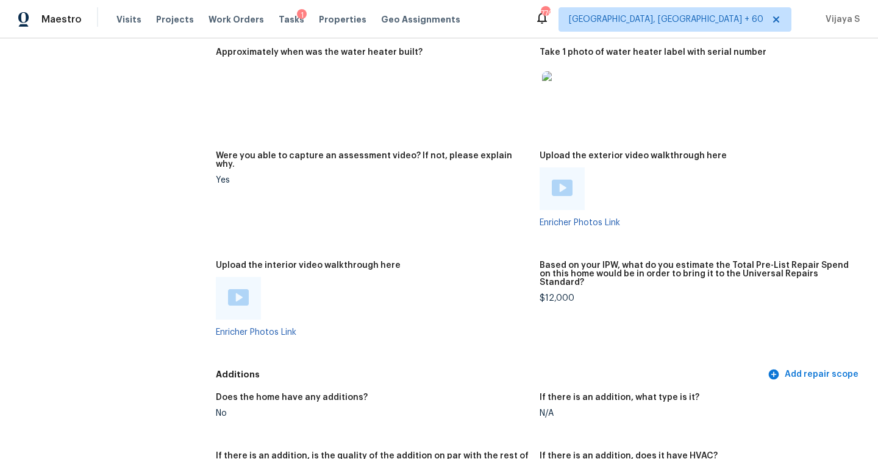
scroll to position [2826, 0]
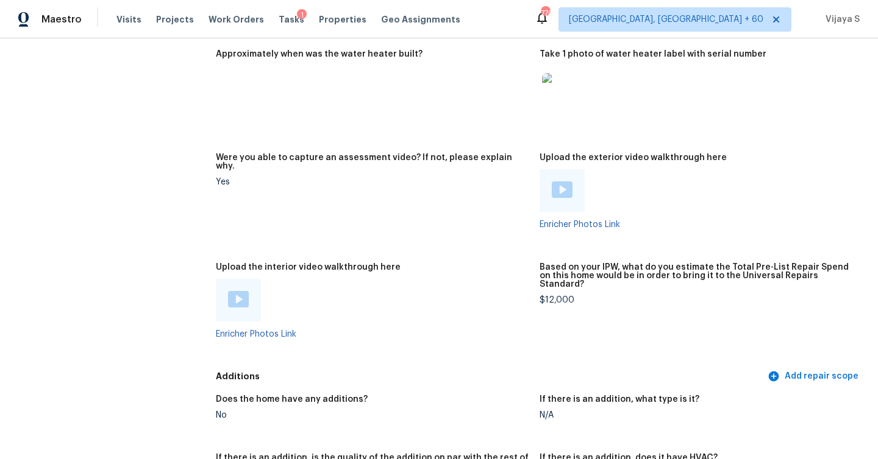
click at [558, 187] on img at bounding box center [562, 190] width 21 height 16
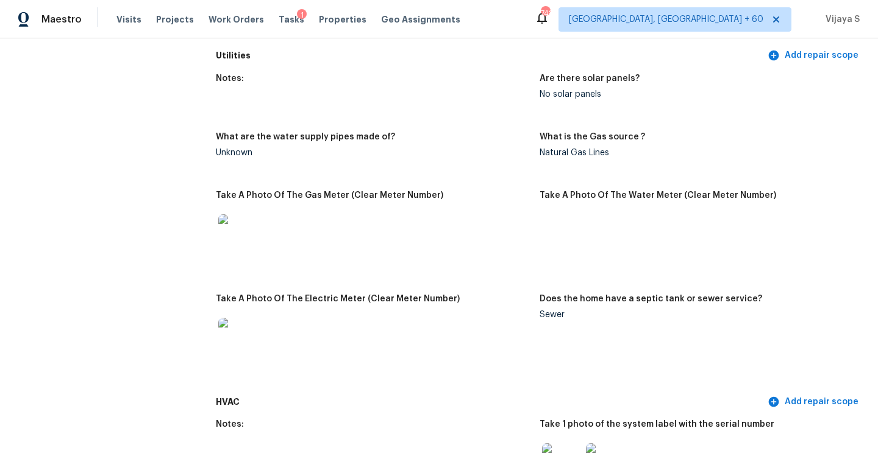
scroll to position [0, 0]
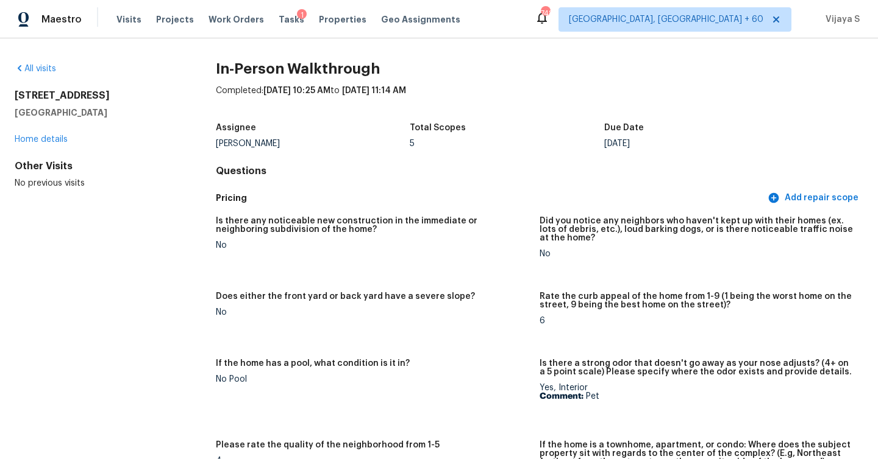
drag, startPoint x: 15, startPoint y: 95, endPoint x: 119, endPoint y: 115, distance: 106.0
click at [119, 115] on div "18165 67th Pl N Maple Grove, MN 55311" at bounding box center [96, 104] width 162 height 29
copy div "18165 67th Pl N Maple Grove, MN 55311"
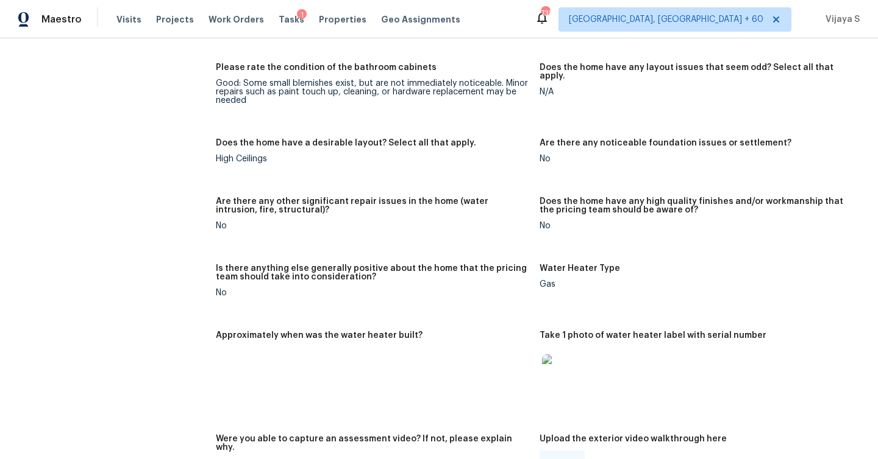
scroll to position [2360, 0]
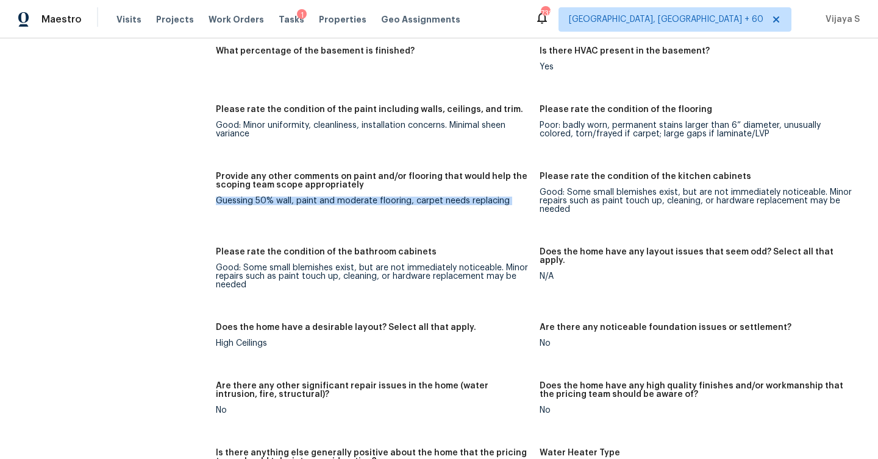
drag, startPoint x: 534, startPoint y: 174, endPoint x: 680, endPoint y: 158, distance: 146.5
click at [680, 158] on div "Notes: Living Room Photos Kitchen Photos Main Bedroom Photos Bathroom Photos Ad…" at bounding box center [539, 217] width 647 height 1230
drag, startPoint x: 218, startPoint y: 247, endPoint x: 370, endPoint y: 238, distance: 152.0
click at [370, 238] on div "Notes: Living Room Photos Kitchen Photos Main Bedroom Photos Bathroom Photos Ad…" at bounding box center [539, 217] width 647 height 1230
drag, startPoint x: 738, startPoint y: 166, endPoint x: 662, endPoint y: 178, distance: 76.4
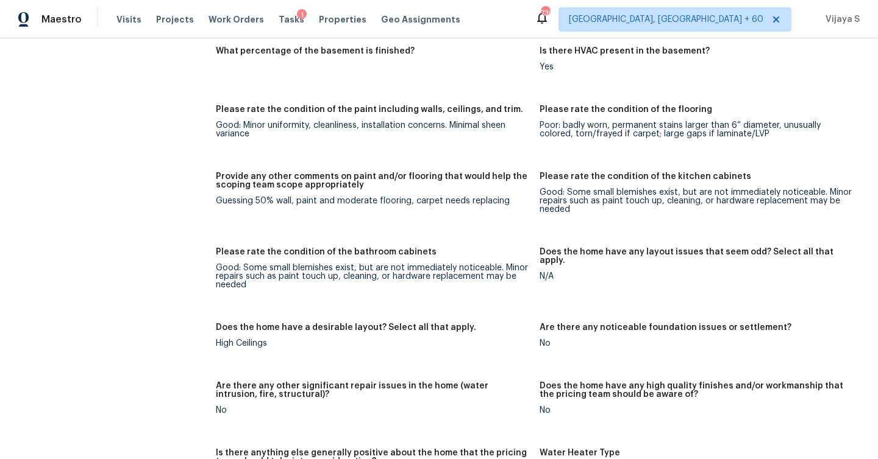
click at [662, 178] on div "Please rate the condition of the kitchen cabinets" at bounding box center [696, 180] width 314 height 16
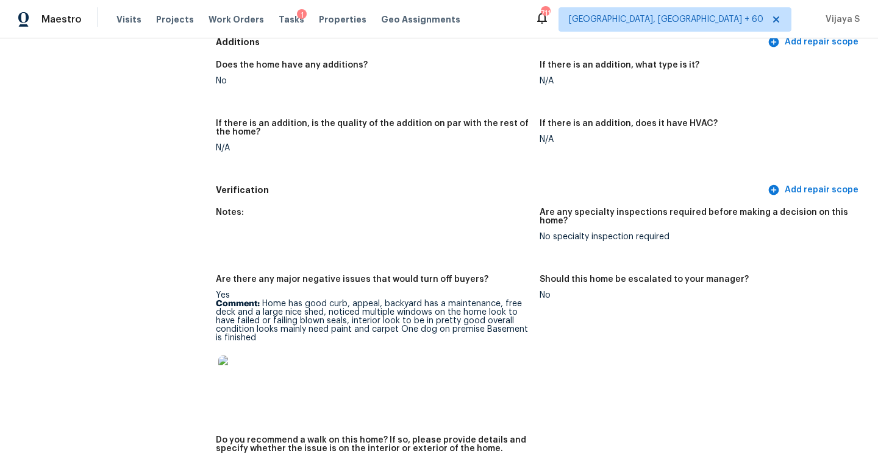
scroll to position [3161, 0]
